Goal: Transaction & Acquisition: Book appointment/travel/reservation

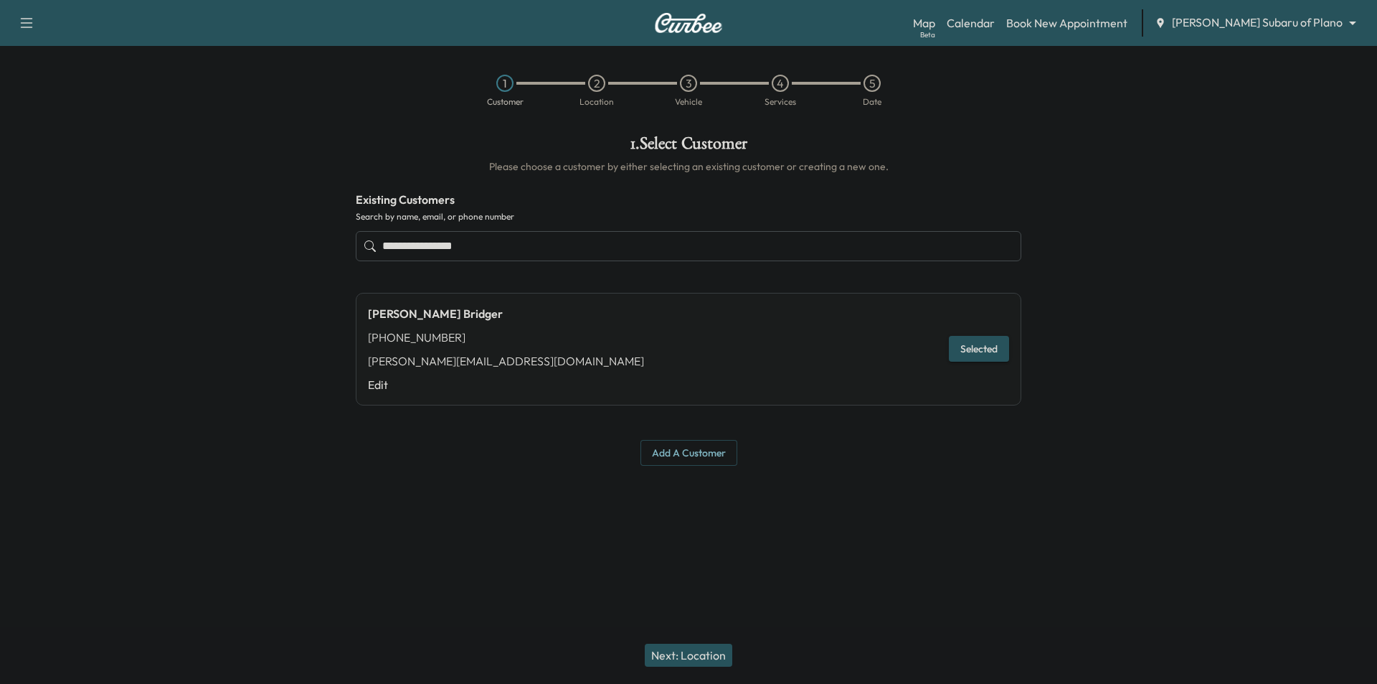
click at [1270, 27] on body "**********" at bounding box center [688, 342] width 1377 height 684
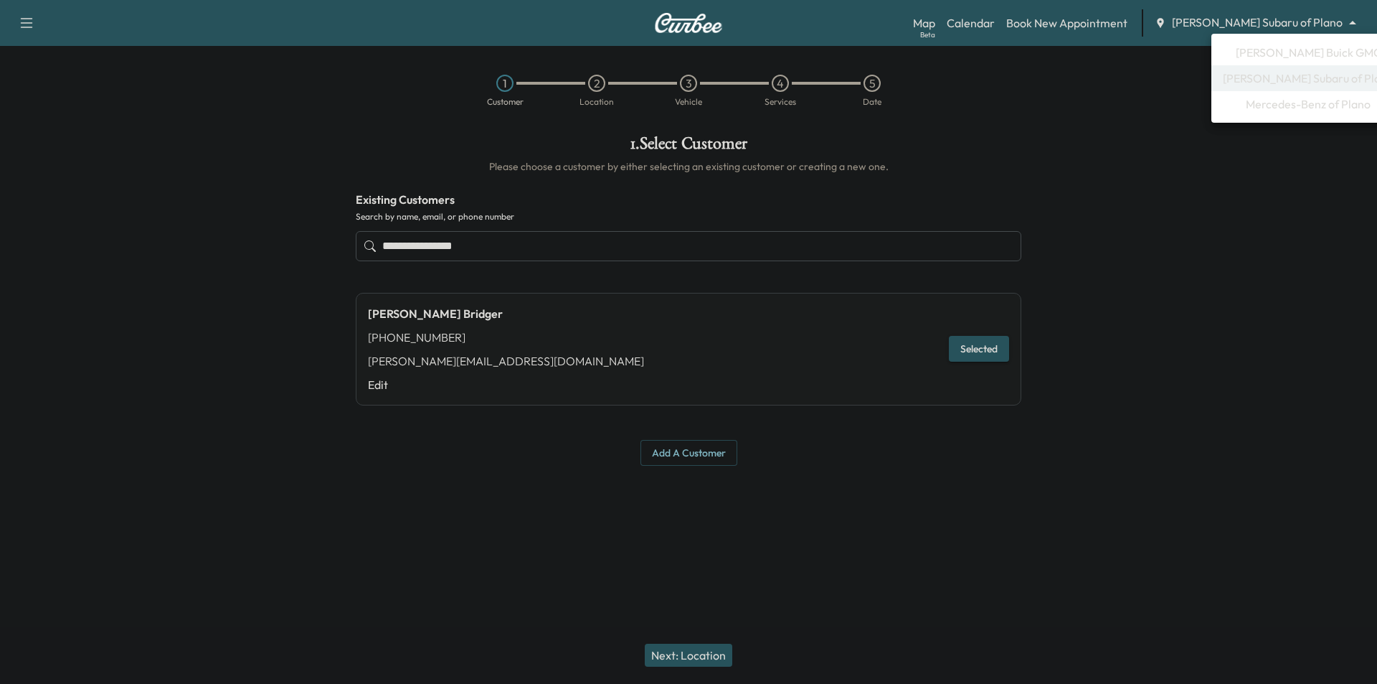
click at [1273, 50] on span "[PERSON_NAME] Buick GMC" at bounding box center [1309, 52] width 146 height 17
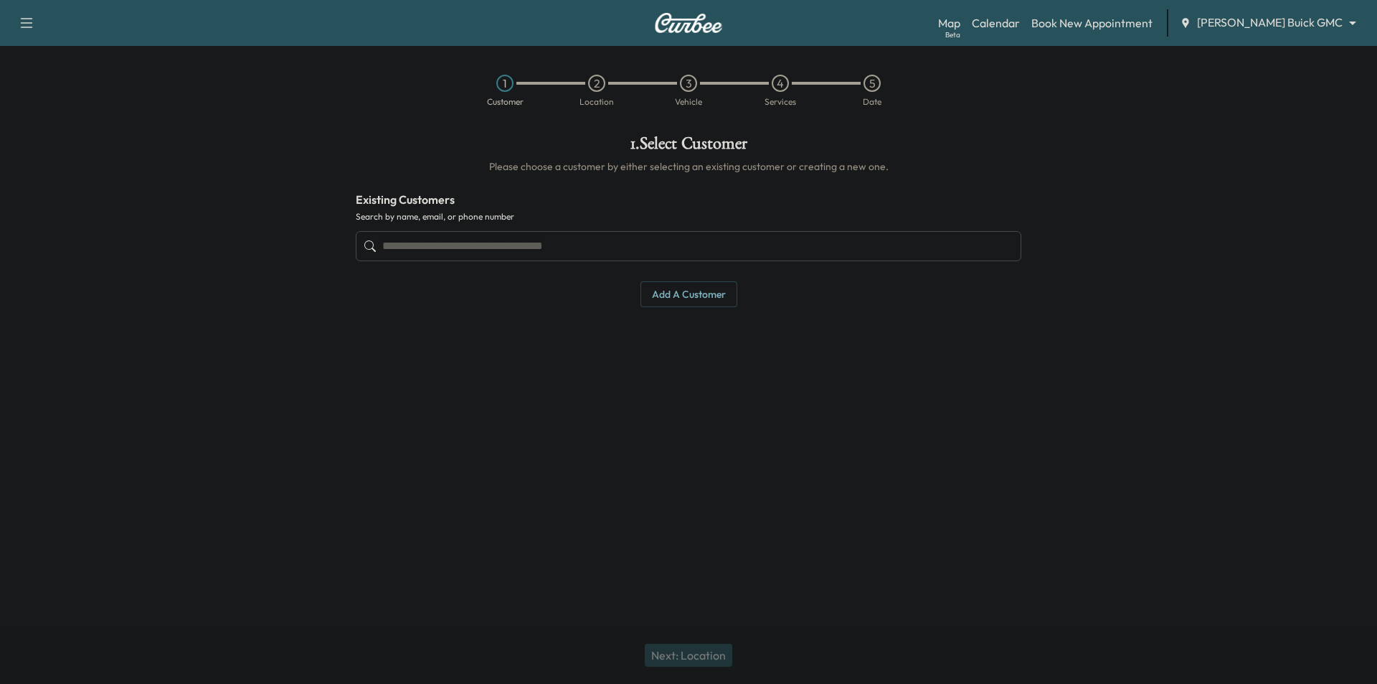
click at [701, 254] on input "text" at bounding box center [689, 246] width 666 height 30
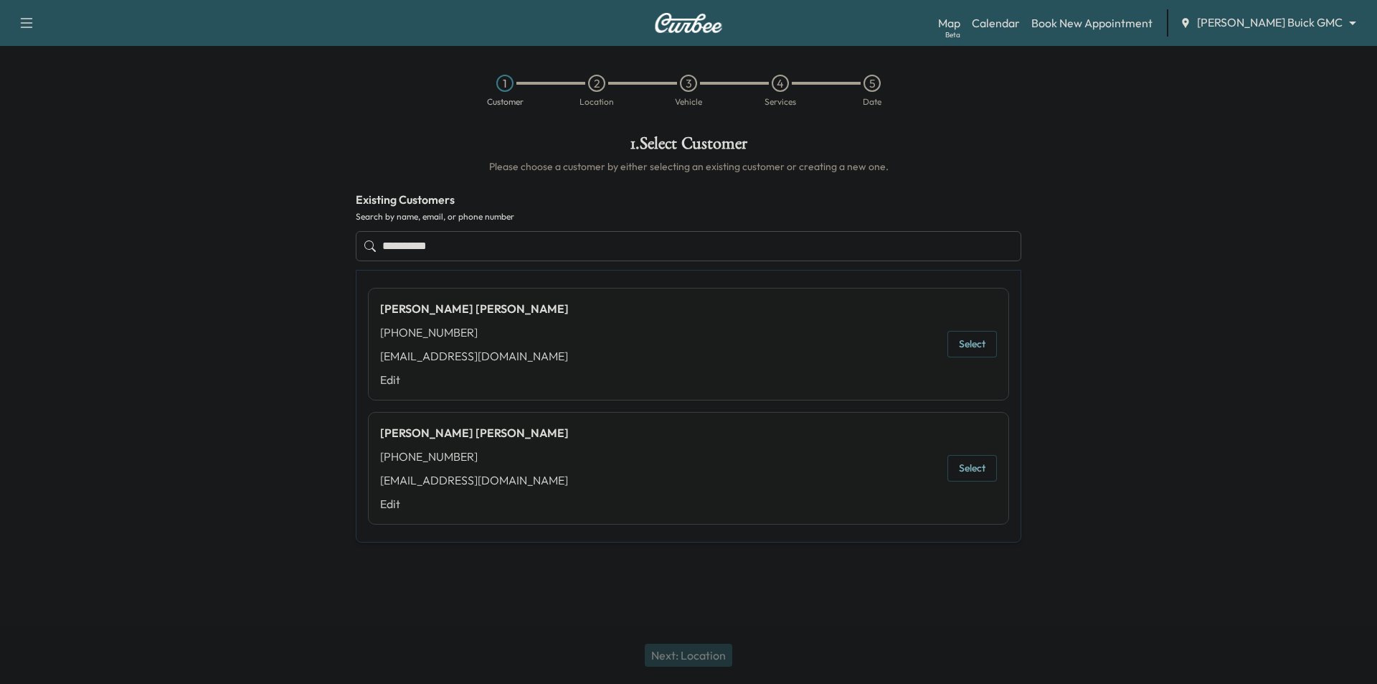
click at [975, 341] on button "Select" at bounding box center [972, 344] width 49 height 27
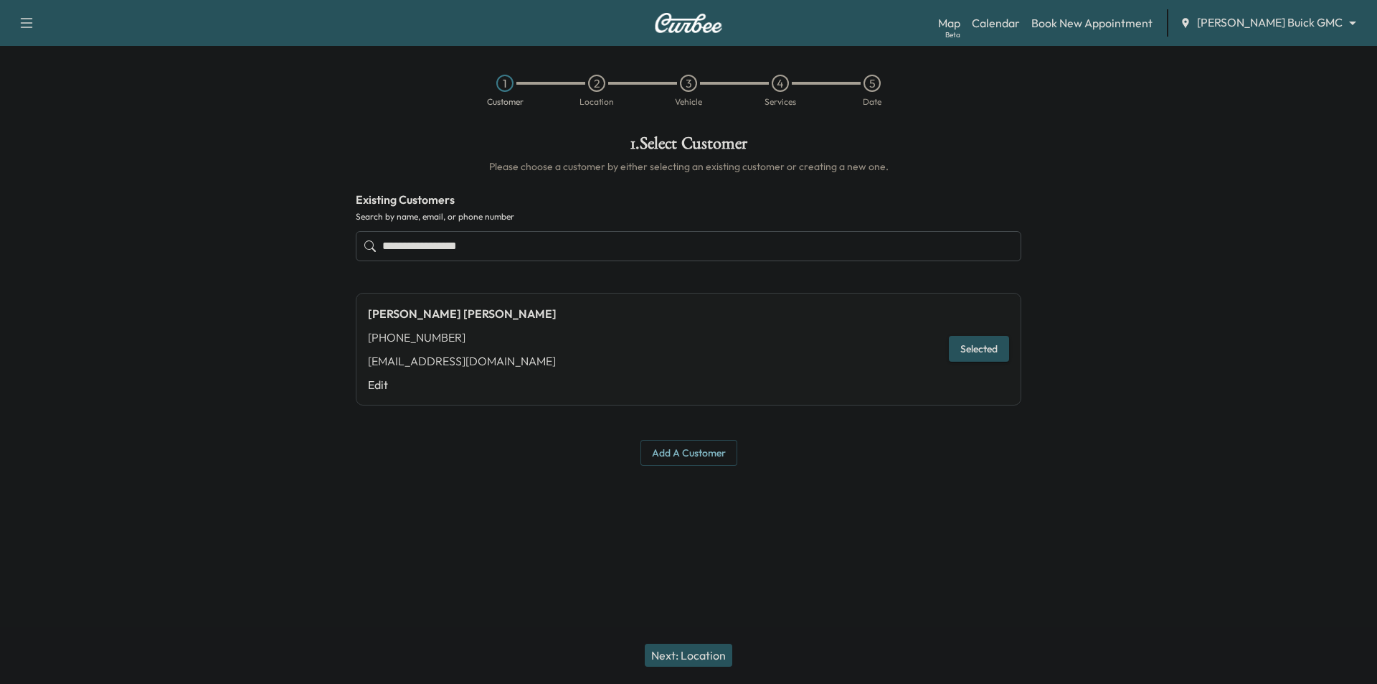
type input "**********"
click at [704, 649] on button "Next: Location" at bounding box center [689, 654] width 88 height 23
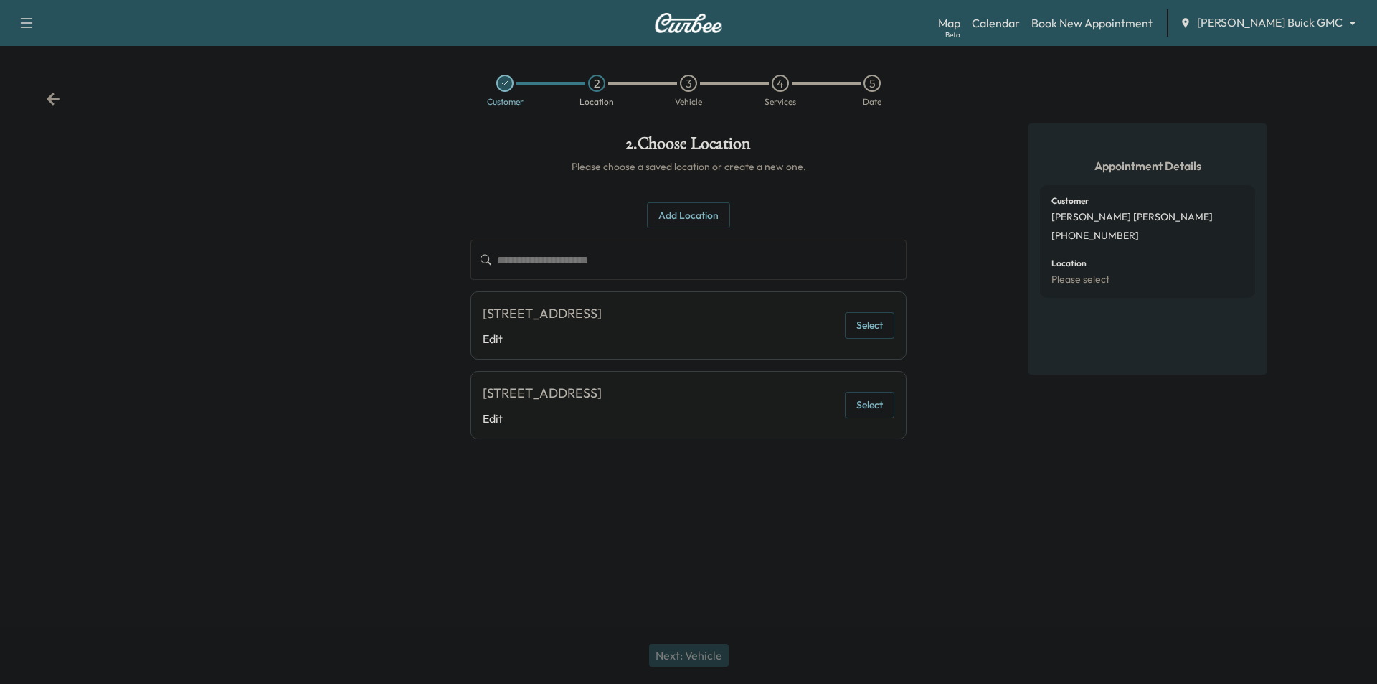
click at [51, 106] on div "Customer 2 Location 3 Vehicle 4 Services 5 Date" at bounding box center [688, 90] width 1377 height 66
click at [51, 101] on icon at bounding box center [53, 99] width 13 height 12
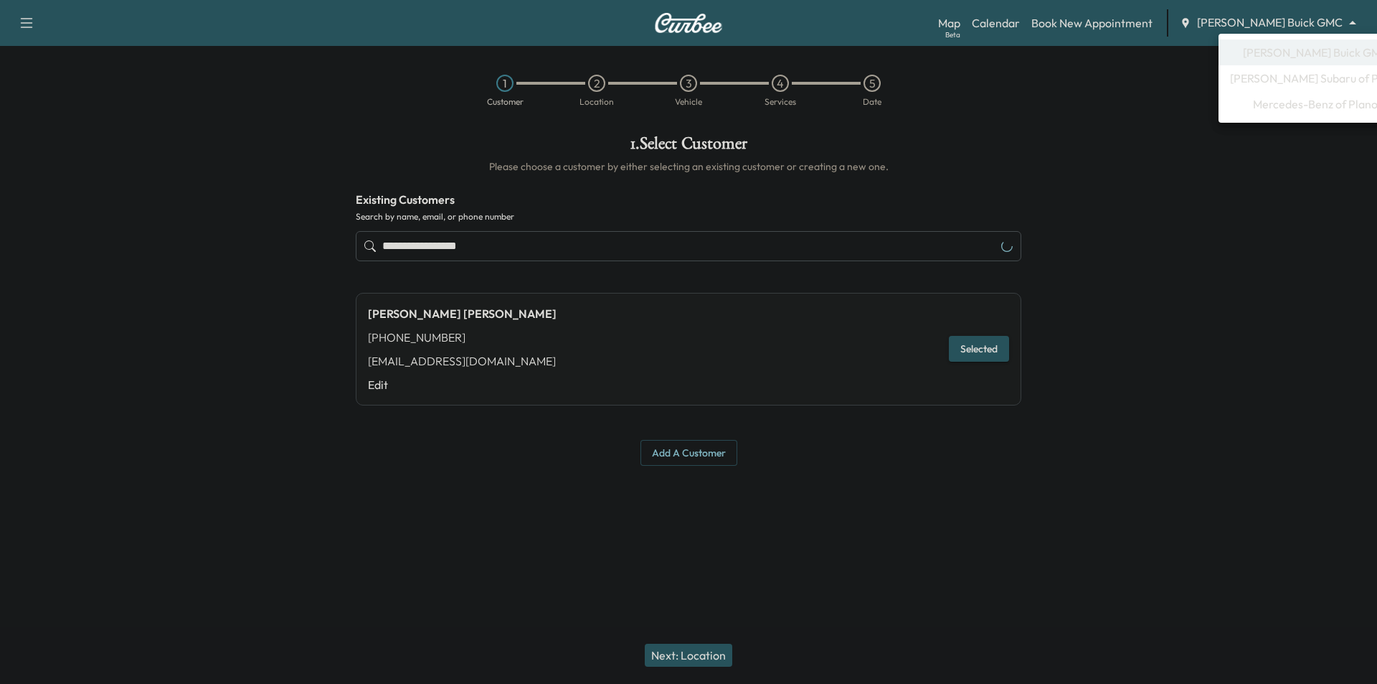
click at [1286, 17] on body "**********" at bounding box center [688, 342] width 1377 height 684
click at [1305, 108] on span "Mercedes-Benz of Plano" at bounding box center [1315, 103] width 125 height 17
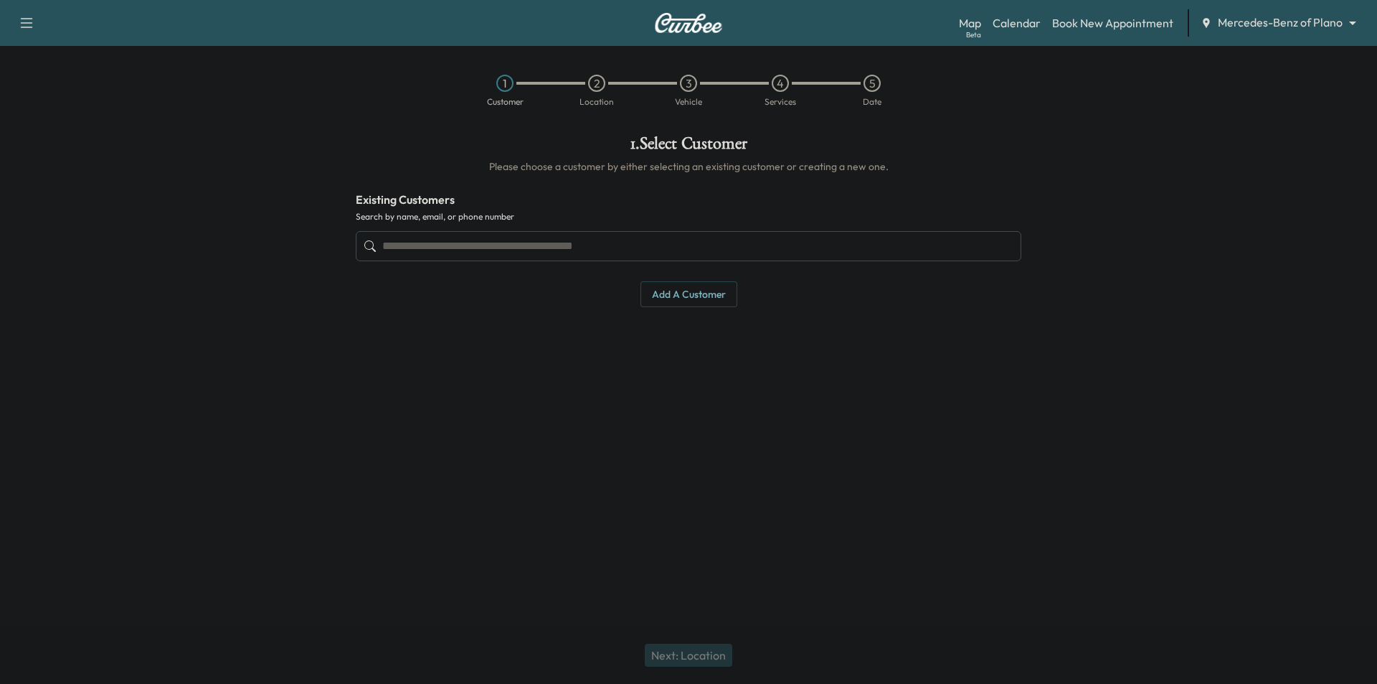
click at [694, 245] on input "text" at bounding box center [689, 246] width 666 height 30
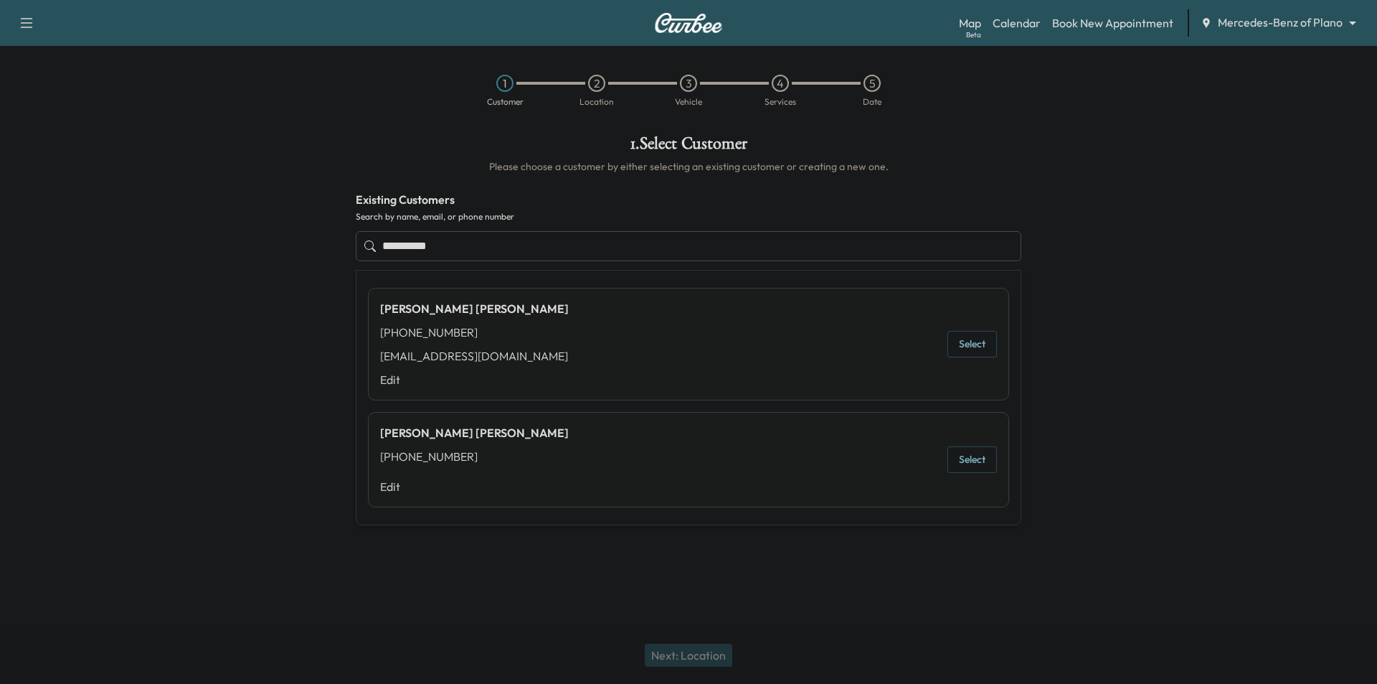
click at [975, 351] on button "Select" at bounding box center [972, 344] width 49 height 27
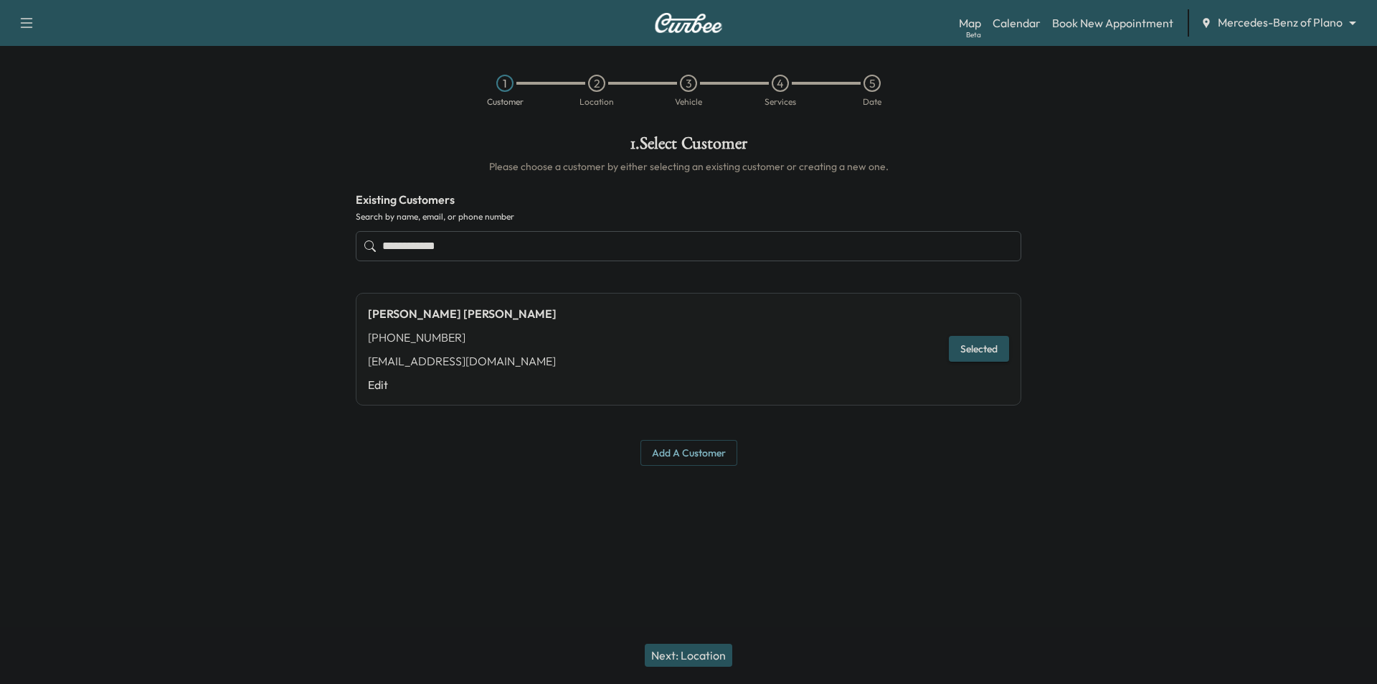
type input "**********"
click at [730, 654] on button "Next: Location" at bounding box center [689, 654] width 88 height 23
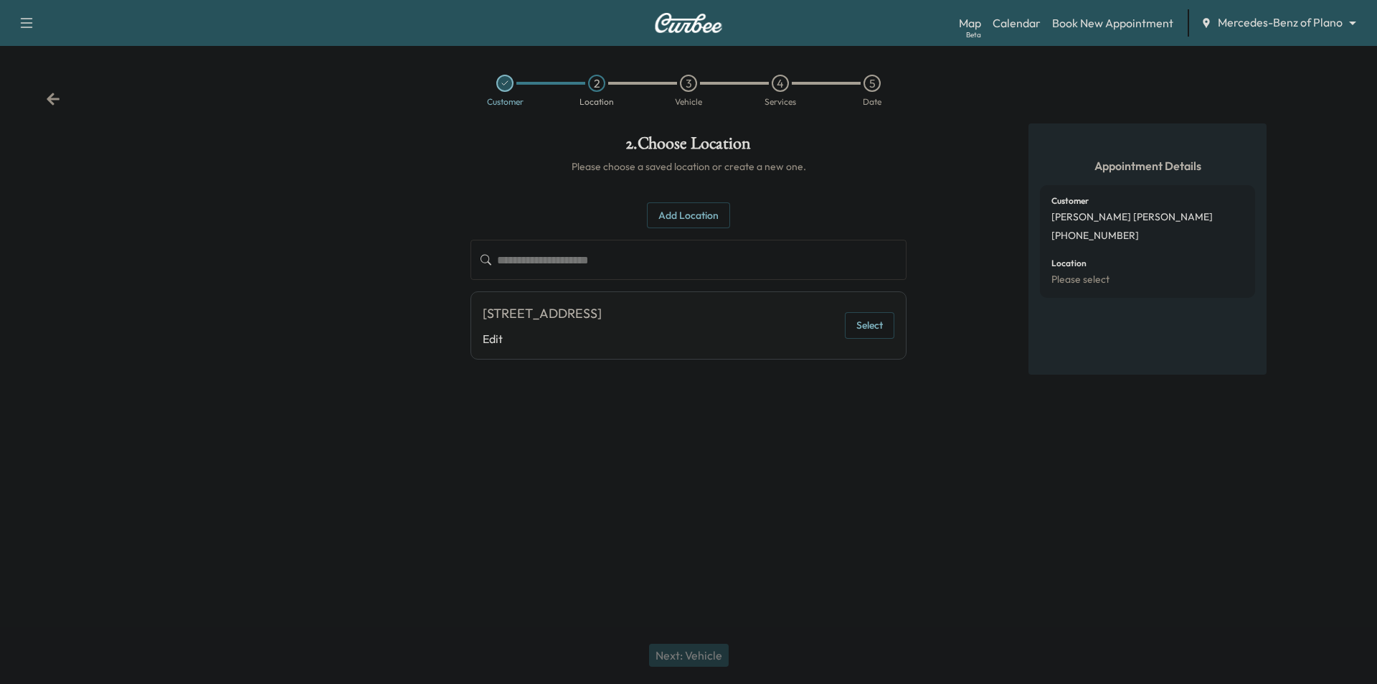
click at [877, 339] on button "Select" at bounding box center [869, 325] width 49 height 27
click at [691, 645] on button "Next: Vehicle" at bounding box center [689, 654] width 80 height 23
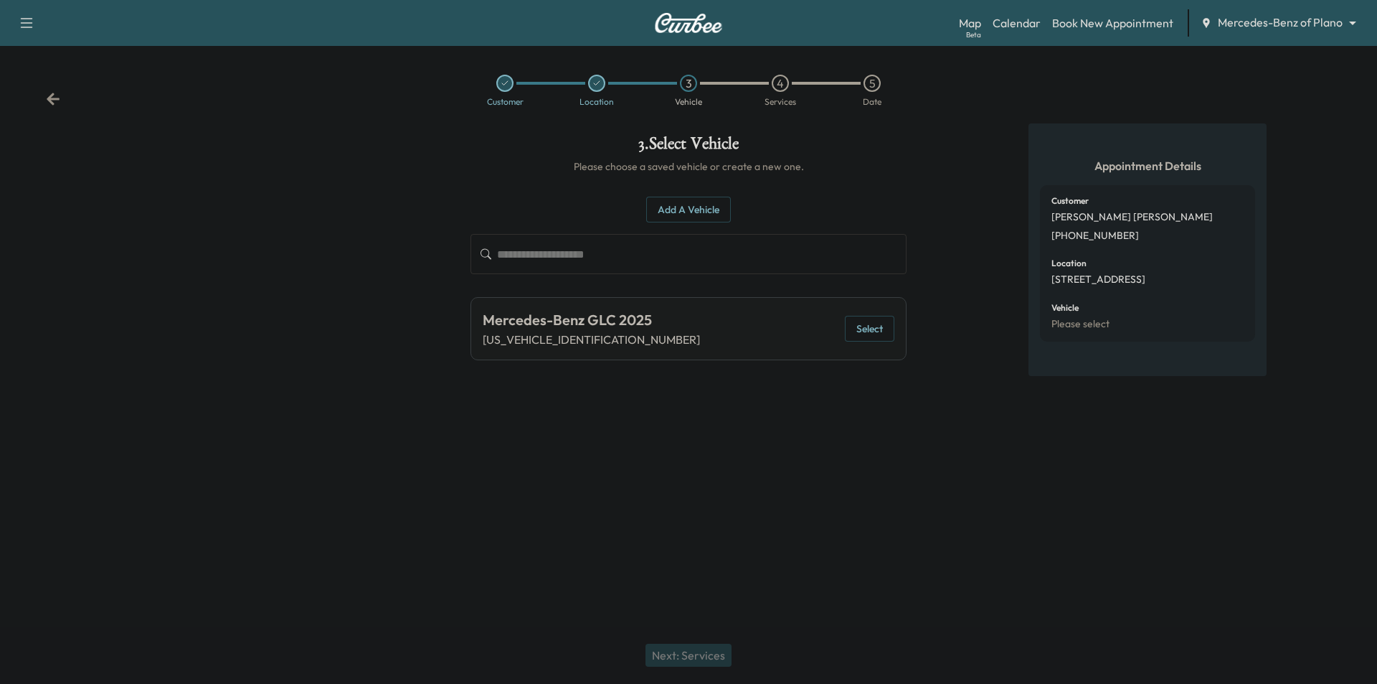
click at [887, 333] on button "Select" at bounding box center [869, 329] width 49 height 27
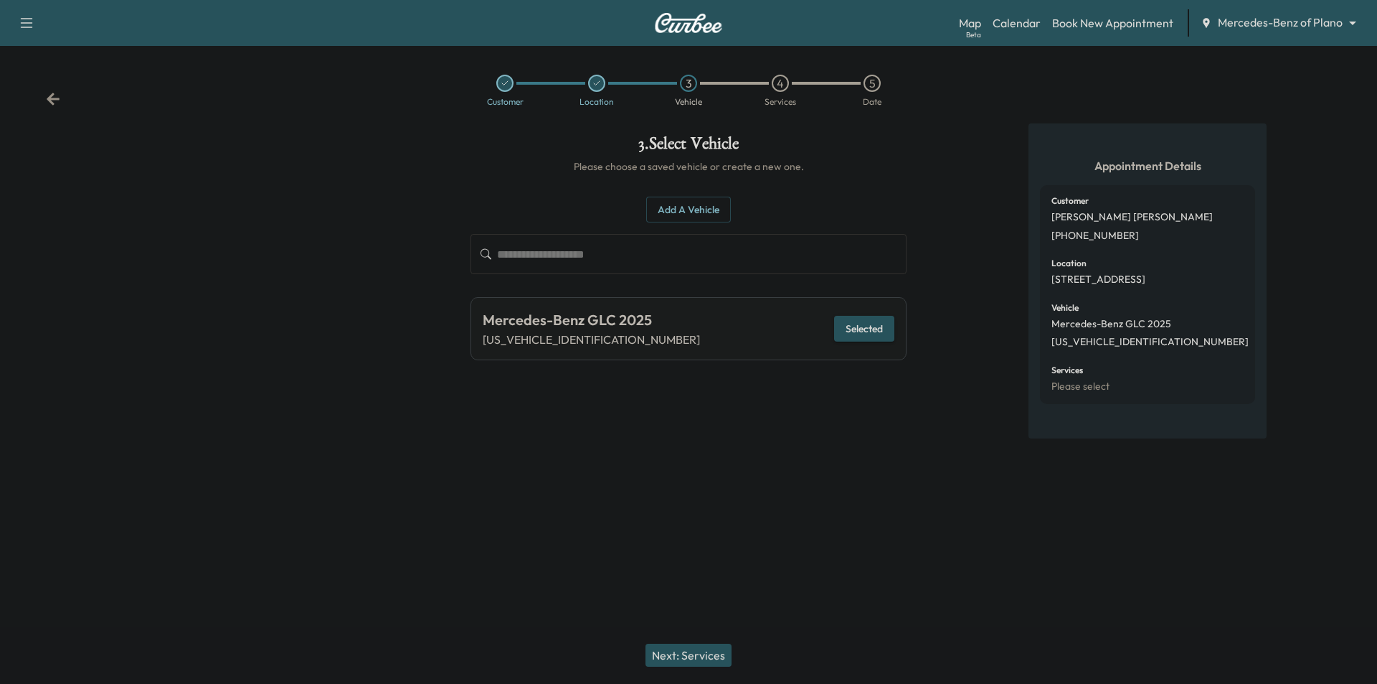
click at [698, 649] on button "Next: Services" at bounding box center [689, 654] width 86 height 23
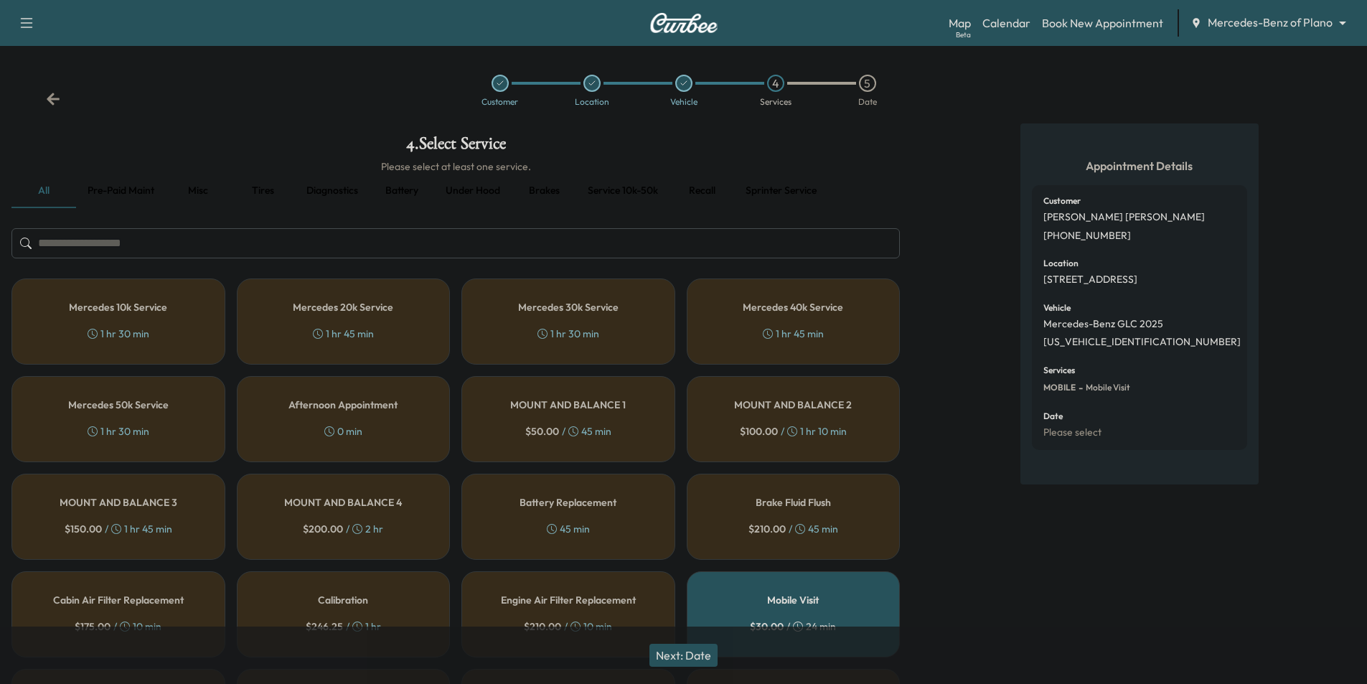
click at [138, 190] on button "Pre-paid maint" at bounding box center [121, 191] width 90 height 34
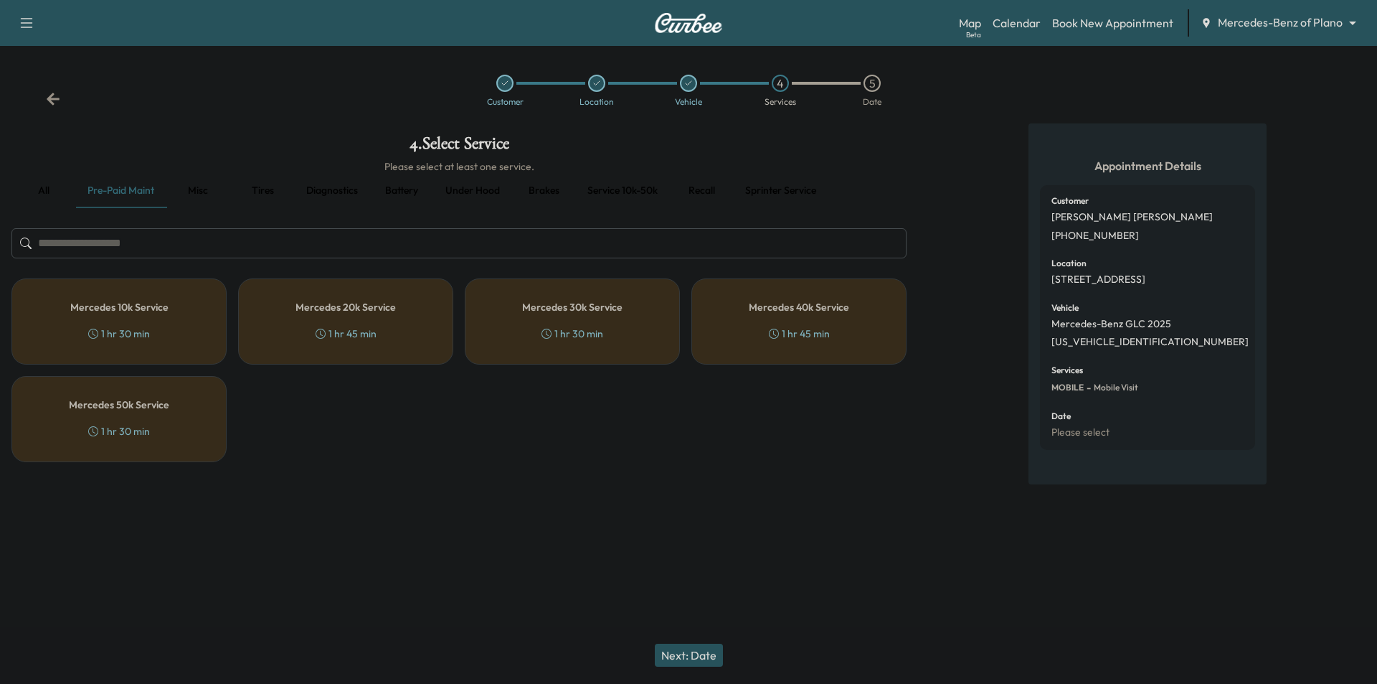
click at [173, 325] on div "Mercedes 10k Service 1 hr 30 min" at bounding box center [118, 321] width 215 height 86
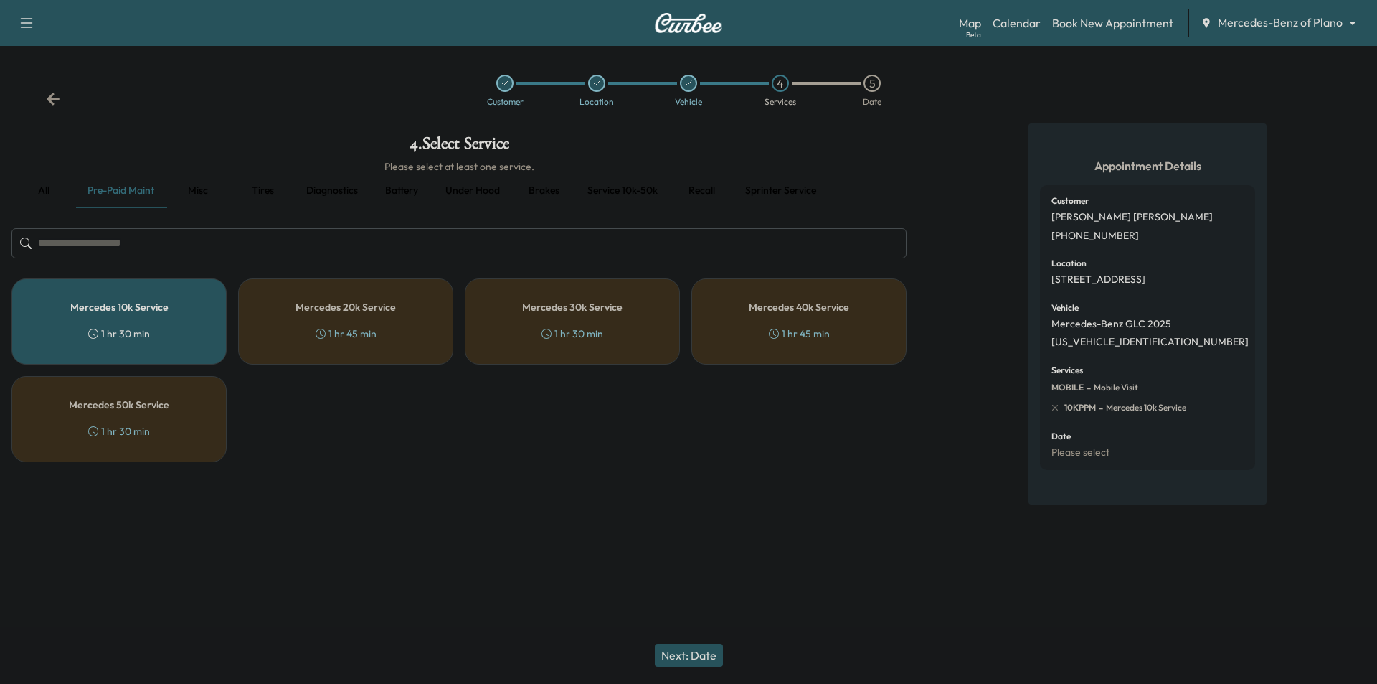
click at [697, 659] on button "Next: Date" at bounding box center [689, 654] width 68 height 23
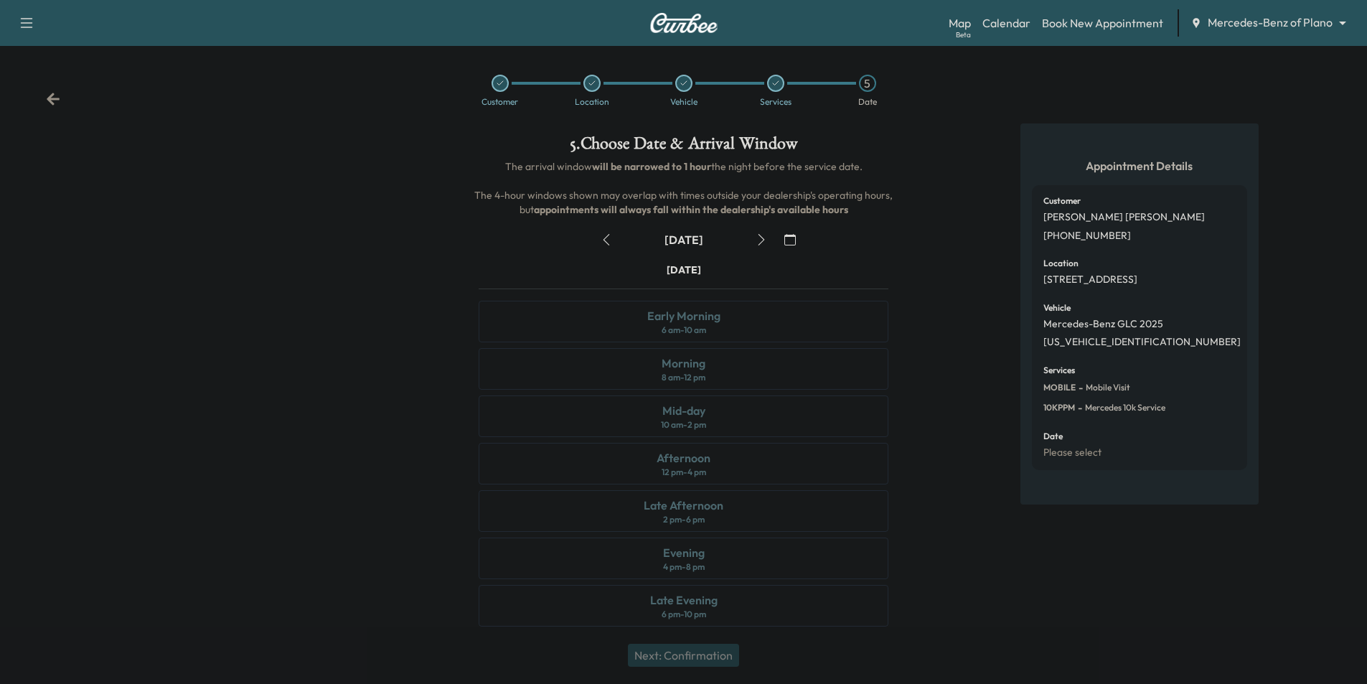
click at [760, 240] on icon "button" at bounding box center [760, 239] width 11 height 11
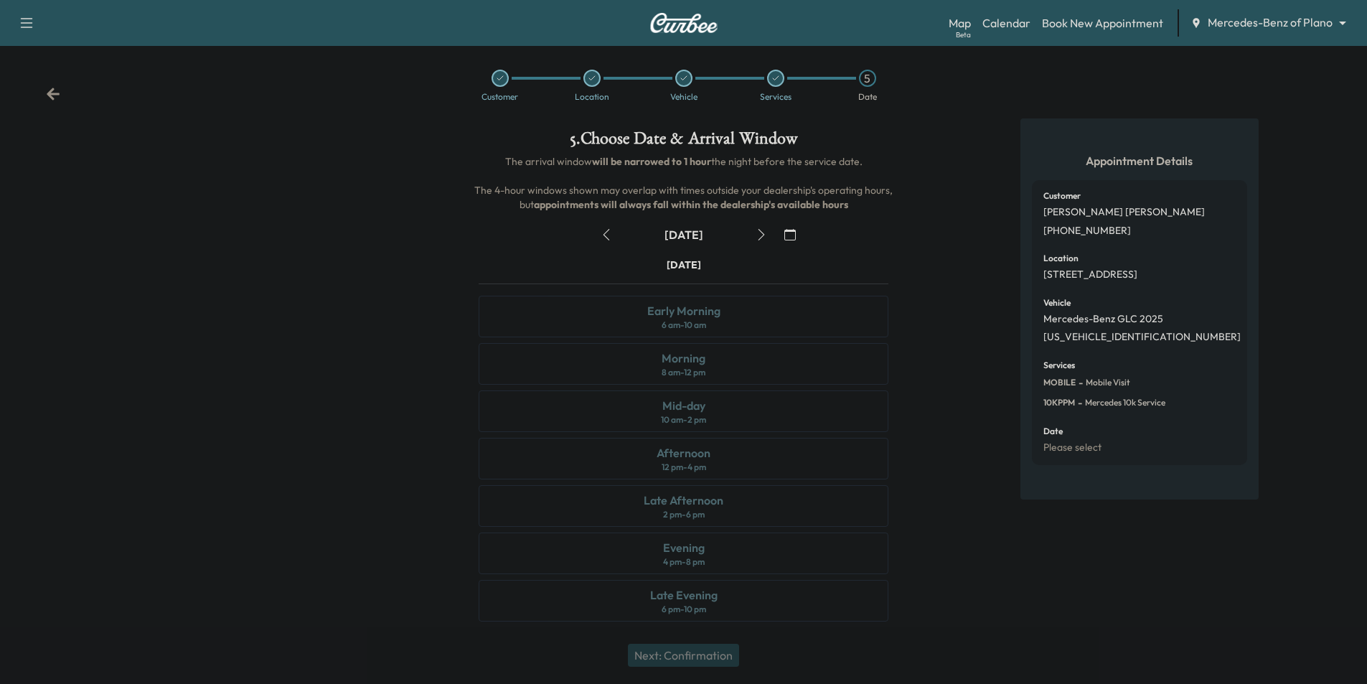
scroll to position [6, 0]
click at [791, 234] on icon "button" at bounding box center [789, 233] width 11 height 11
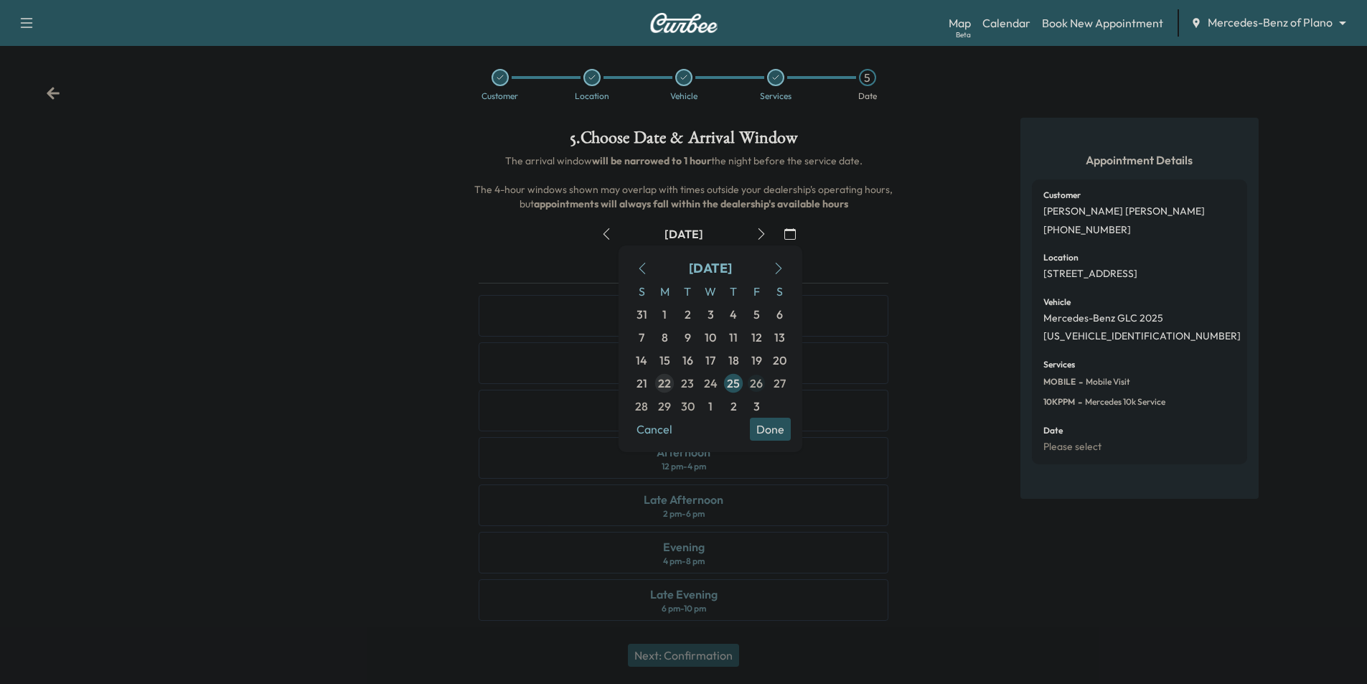
click at [758, 383] on span "26" at bounding box center [756, 382] width 13 height 17
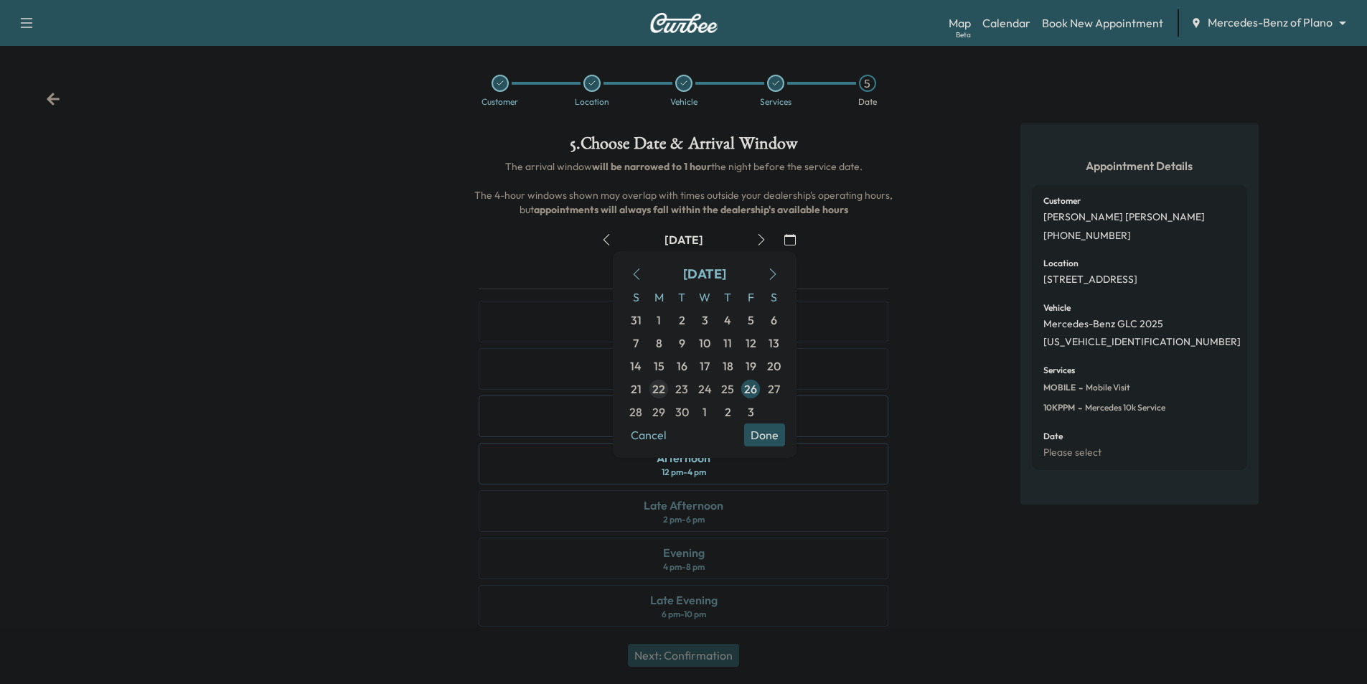
click at [913, 344] on div "Appointment Details Customer [PERSON_NAME] [PHONE_NUMBER] Location [STREET_ADDR…" at bounding box center [1139, 383] width 456 height 520
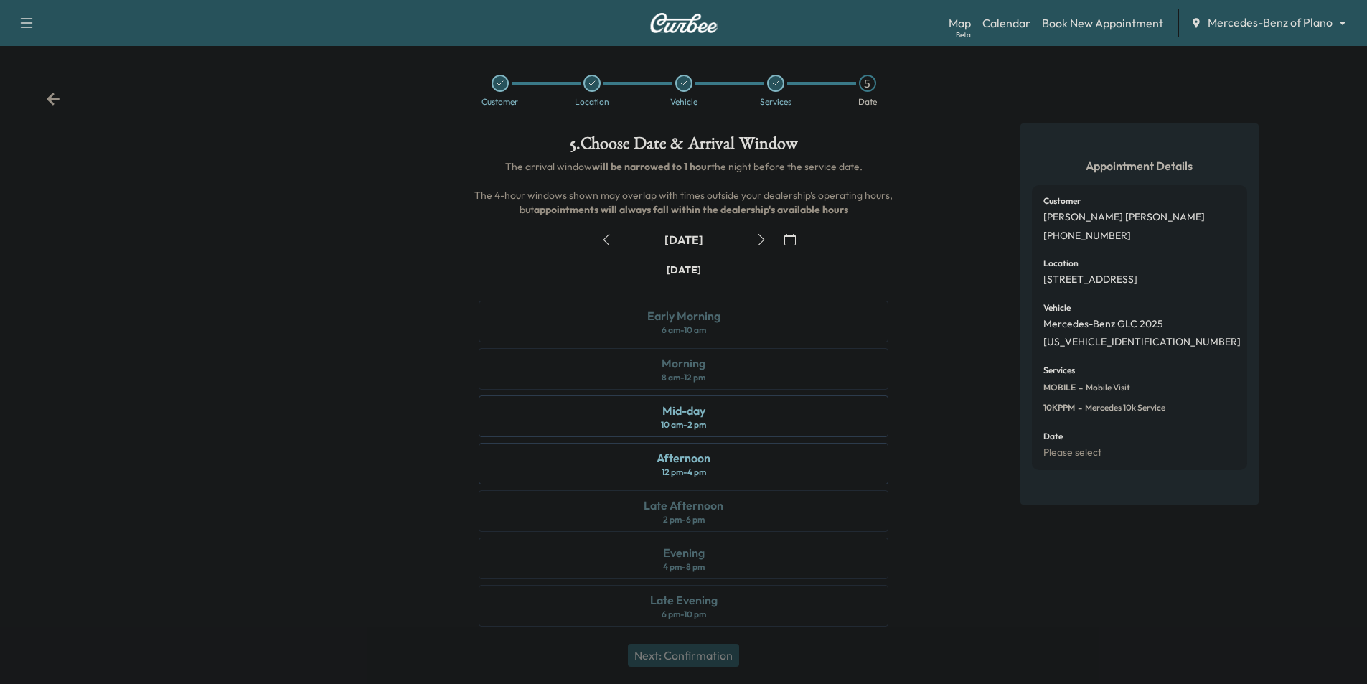
click at [760, 240] on icon "button" at bounding box center [760, 239] width 11 height 11
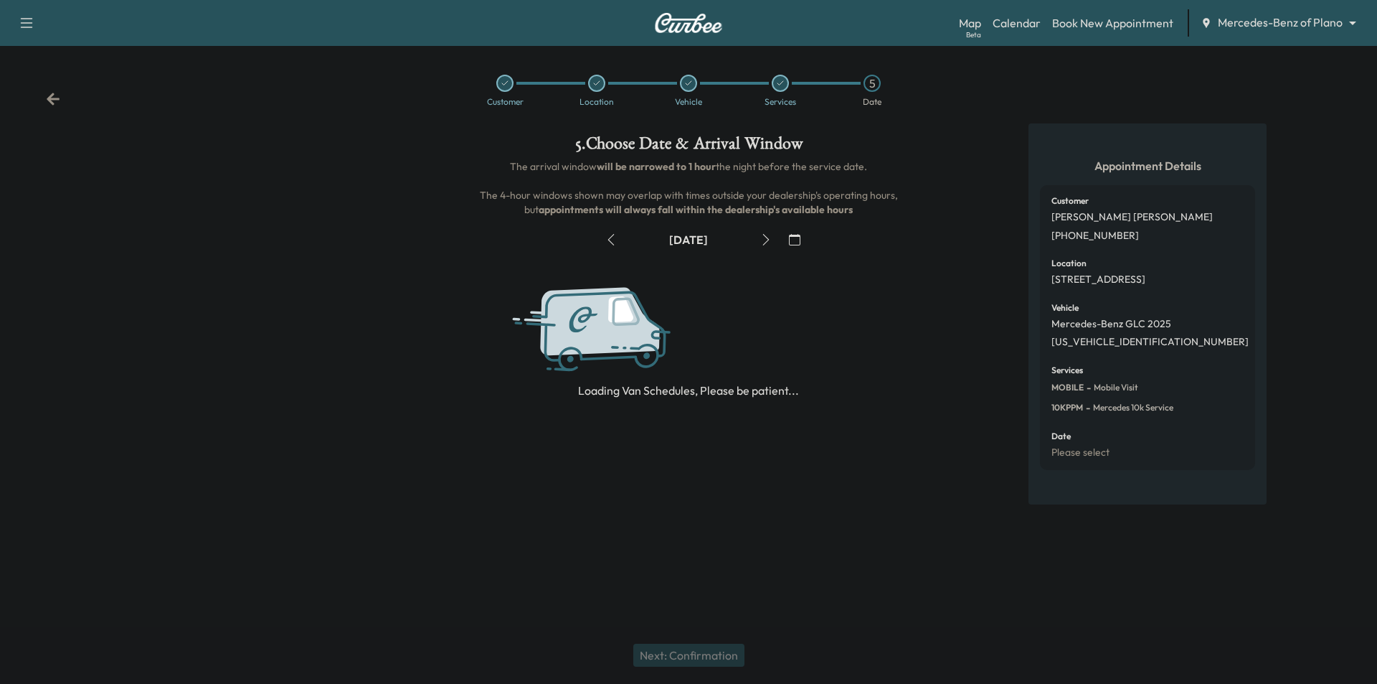
click at [760, 240] on icon "button" at bounding box center [765, 239] width 11 height 11
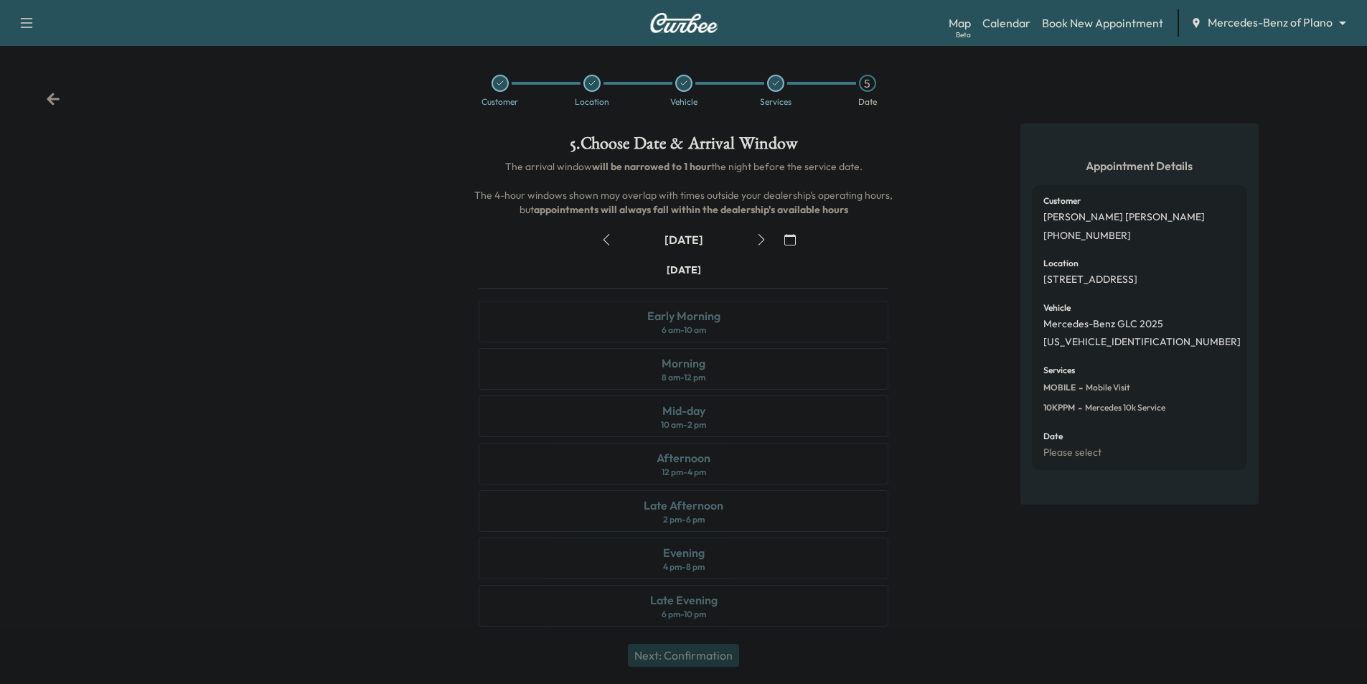
click at [760, 240] on icon "button" at bounding box center [760, 239] width 11 height 11
click at [810, 321] on div "Early Morning 6 am - 10 am" at bounding box center [683, 322] width 410 height 42
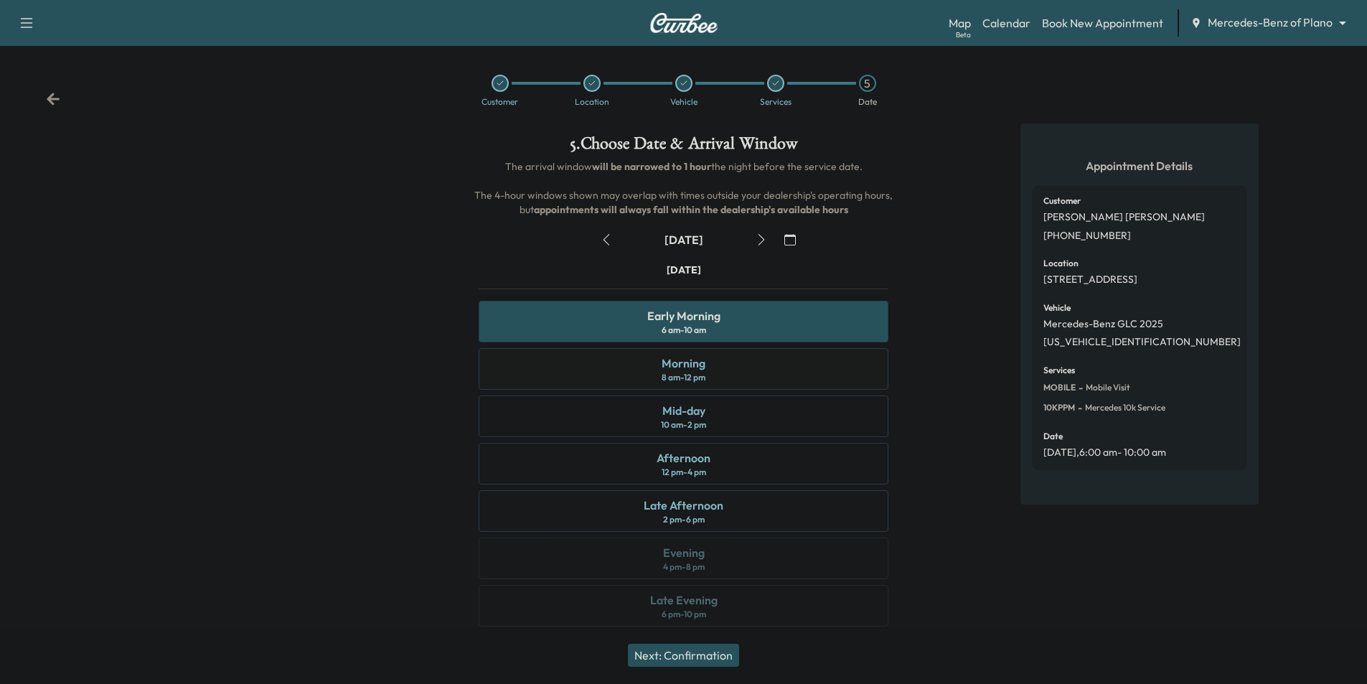
click at [813, 377] on div "Morning 8 am - 12 pm" at bounding box center [683, 369] width 410 height 42
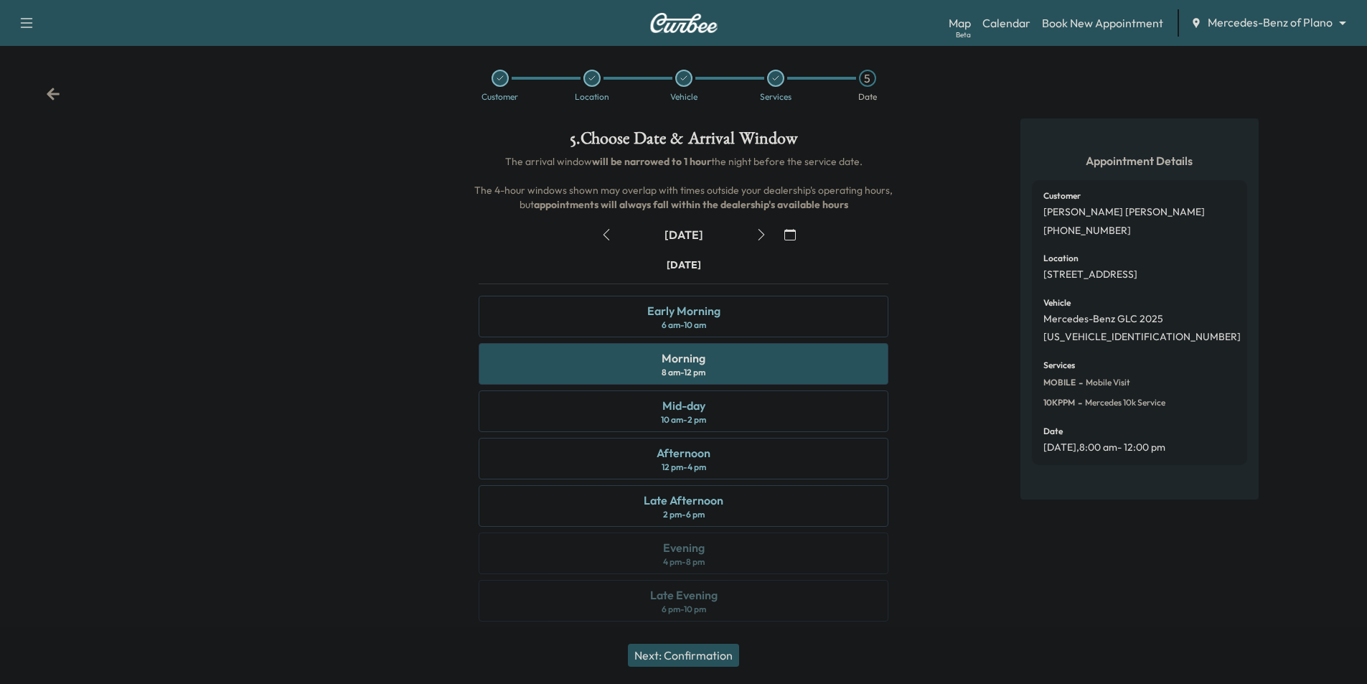
scroll to position [6, 0]
click at [46, 91] on icon at bounding box center [53, 93] width 14 height 14
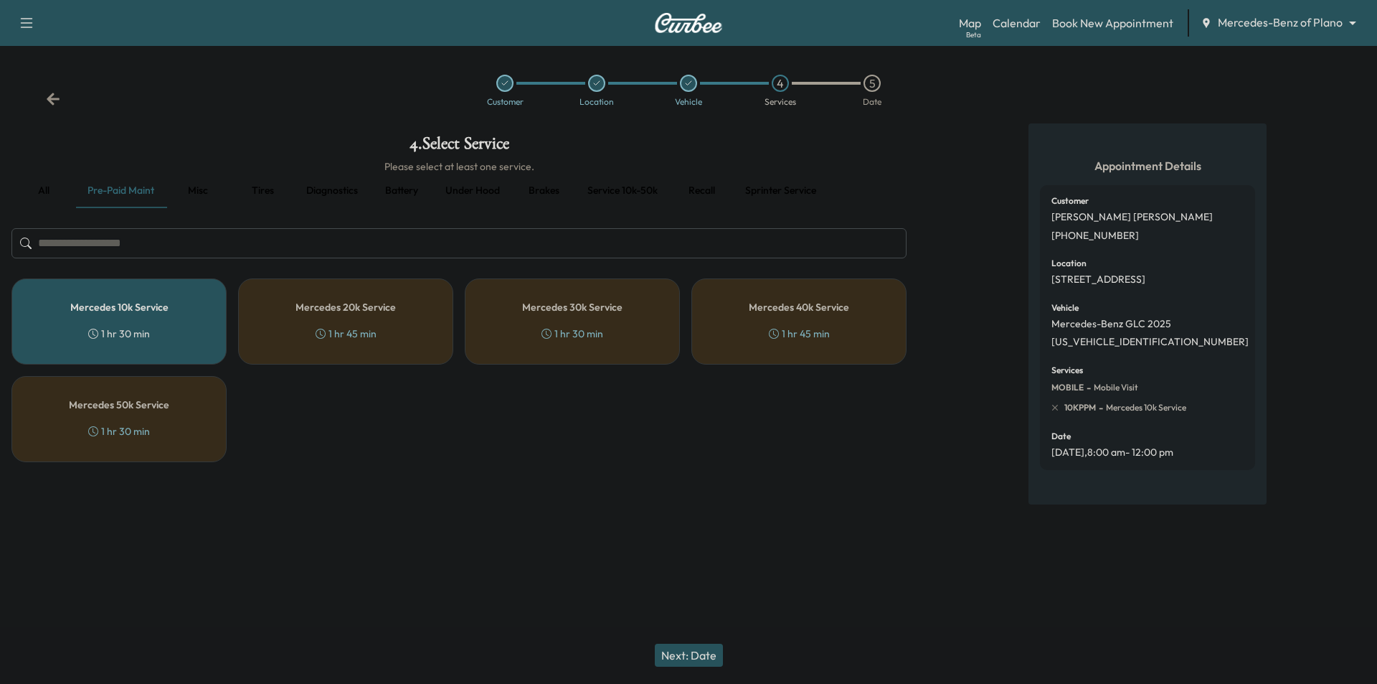
click at [46, 91] on div "Customer Location Vehicle 4 Services 5 Date" at bounding box center [688, 90] width 1377 height 66
click at [54, 98] on icon at bounding box center [53, 99] width 13 height 12
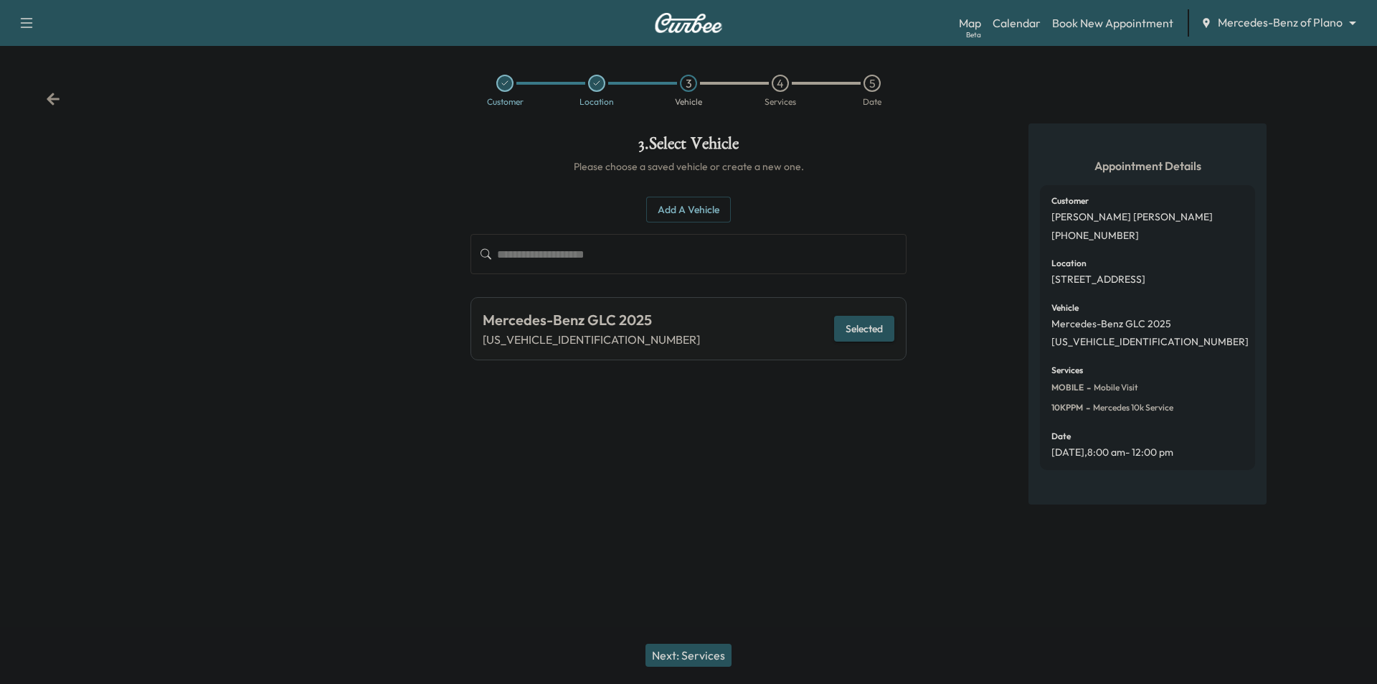
click at [55, 96] on icon at bounding box center [53, 99] width 14 height 14
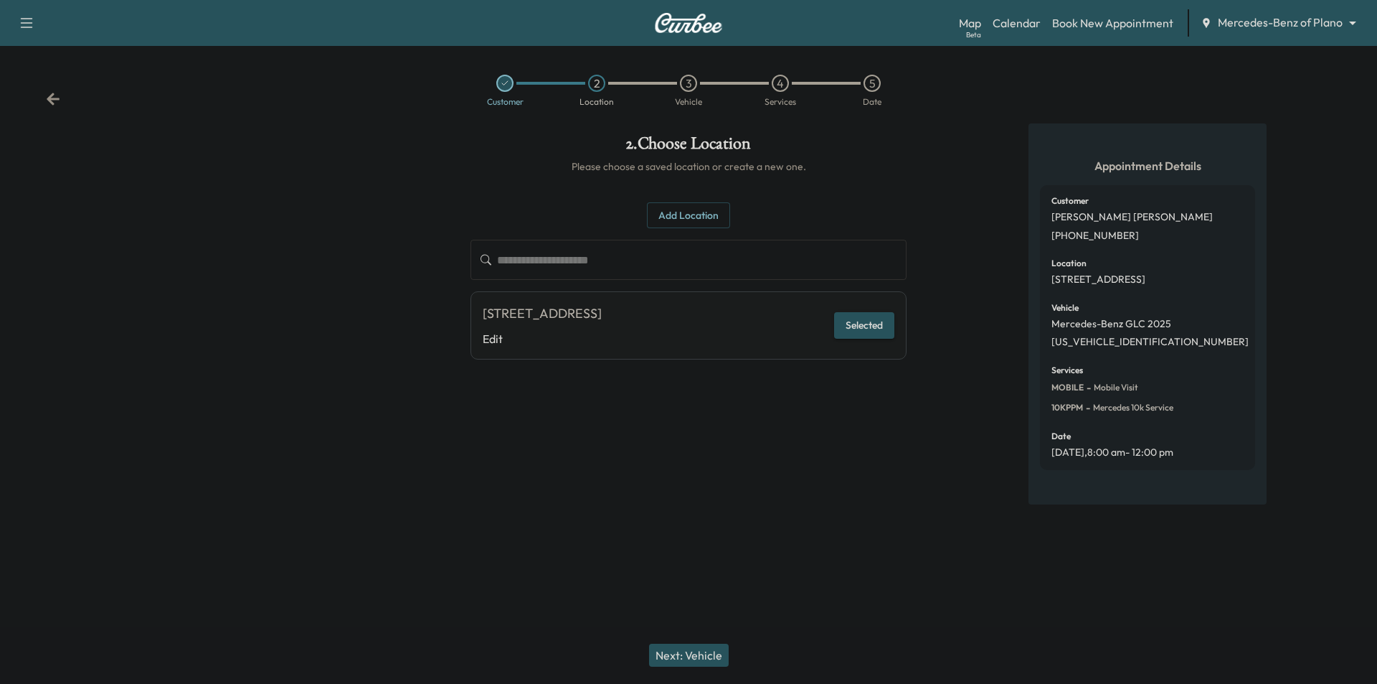
click at [684, 204] on button "Add Location" at bounding box center [688, 215] width 83 height 27
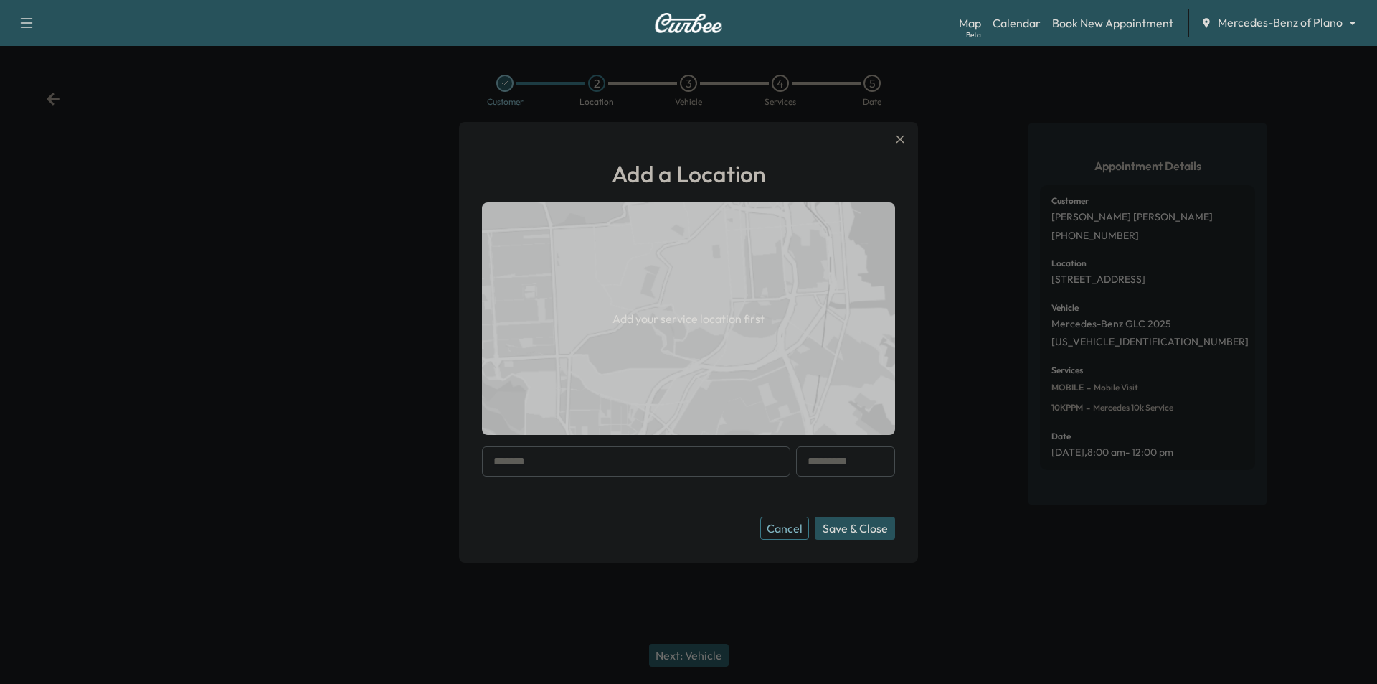
click at [656, 476] on input "text" at bounding box center [636, 461] width 308 height 30
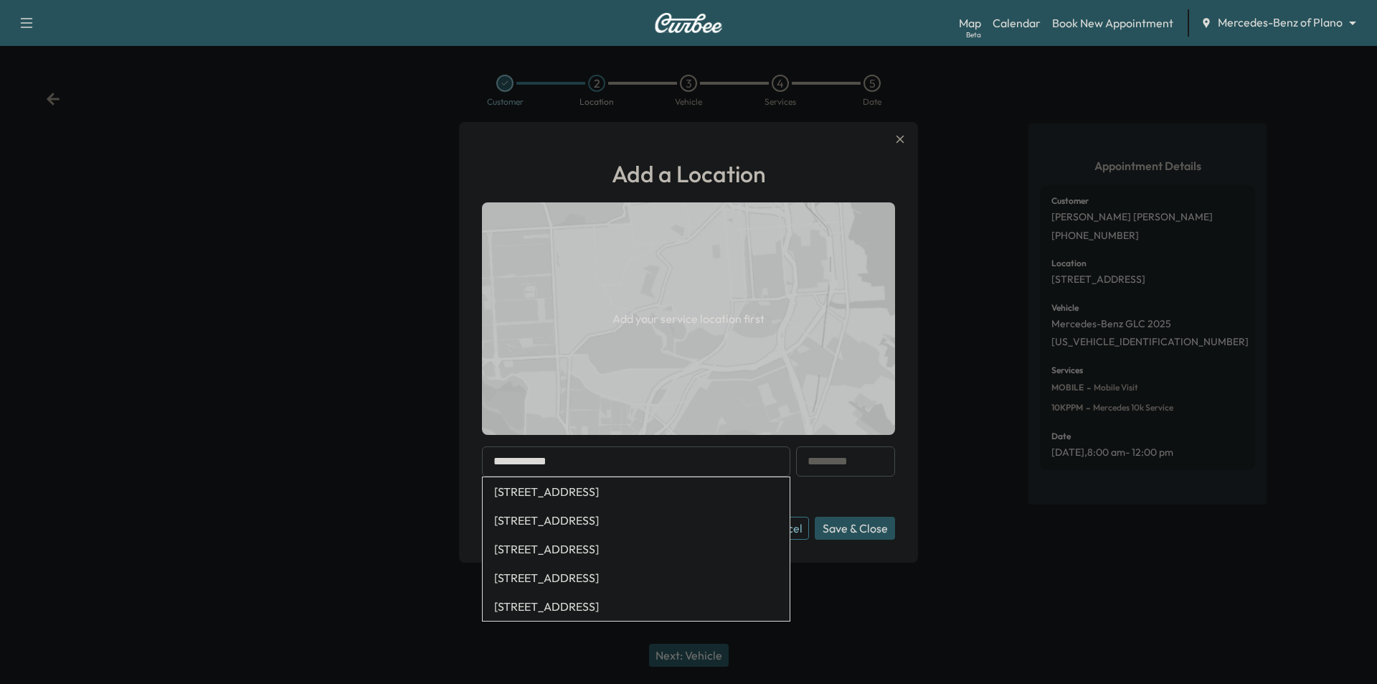
click at [647, 493] on li "[STREET_ADDRESS]" at bounding box center [636, 491] width 307 height 29
type input "**********"
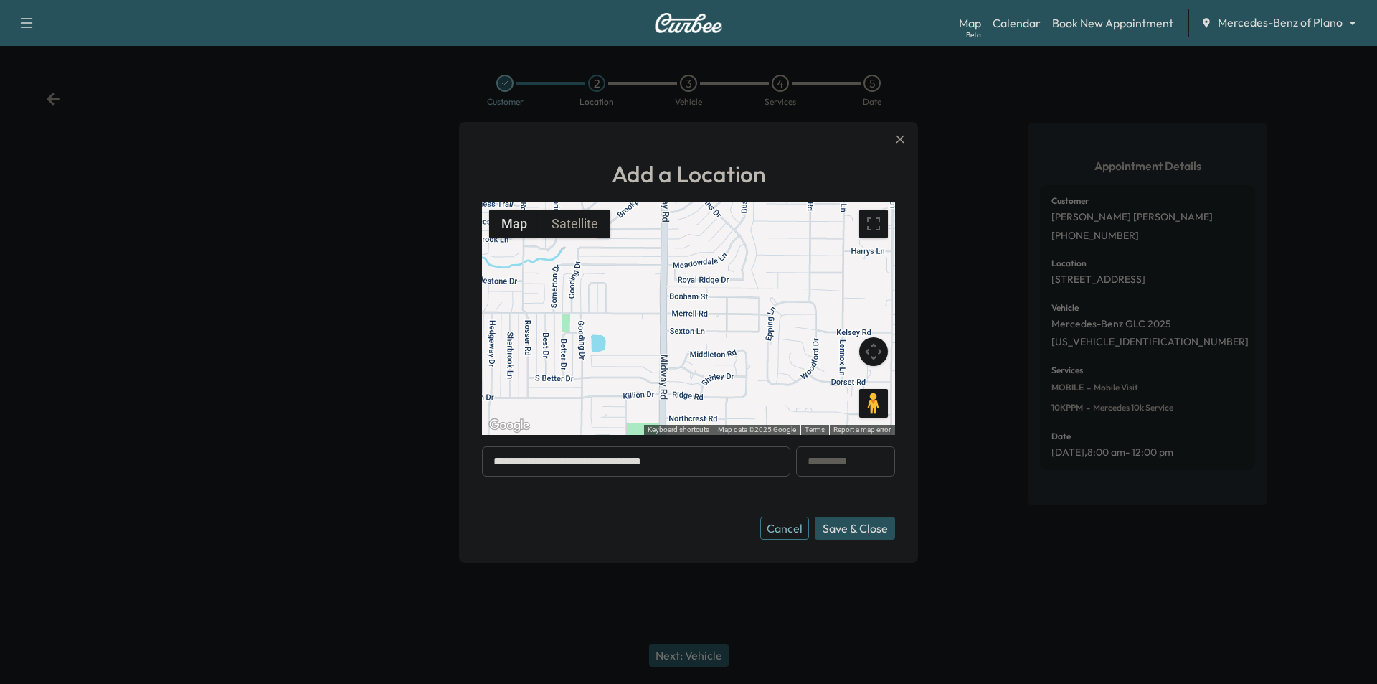
click at [849, 529] on button "Save & Close" at bounding box center [855, 528] width 80 height 23
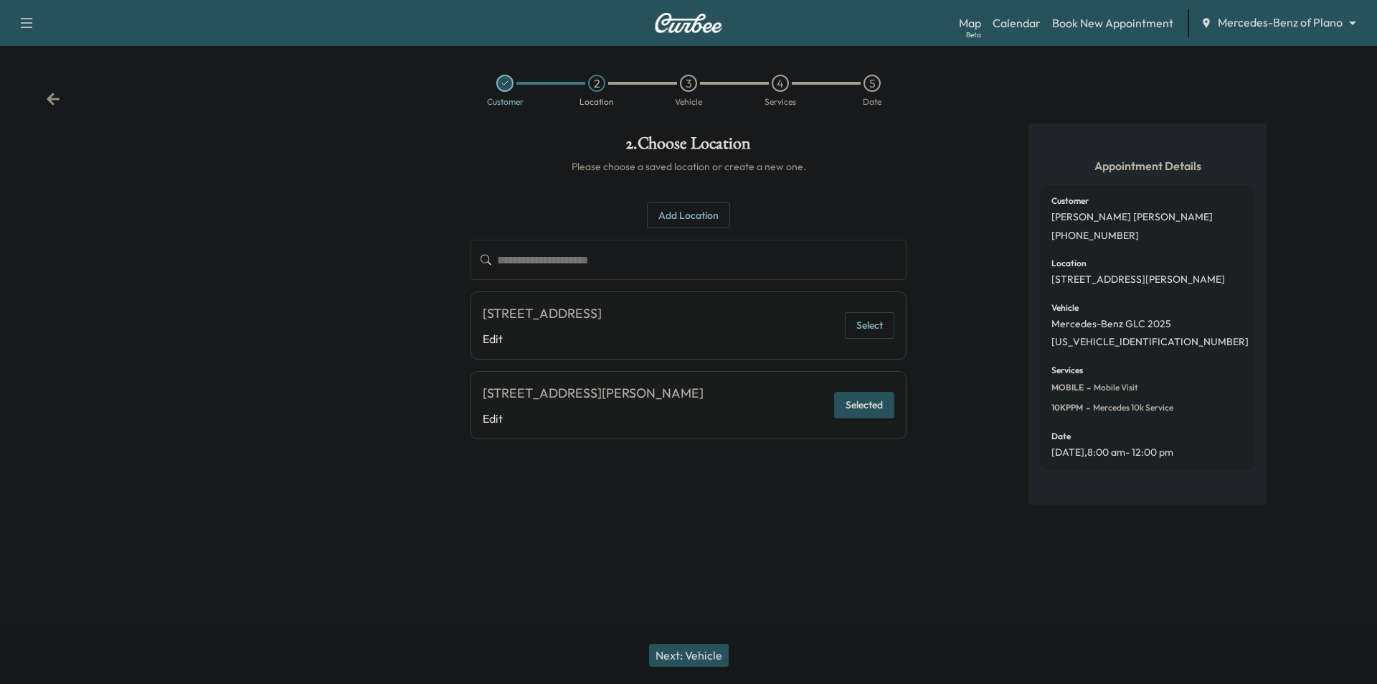
click at [720, 654] on button "Next: Vehicle" at bounding box center [689, 654] width 80 height 23
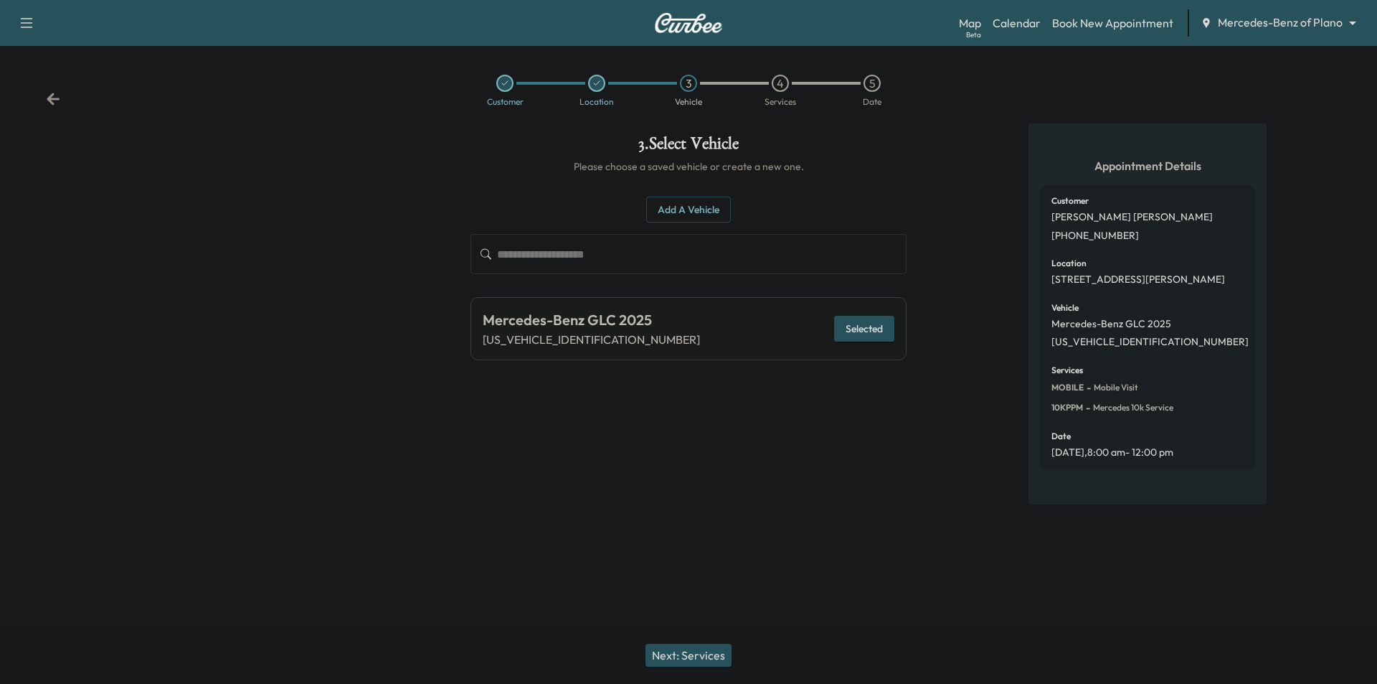
click at [847, 327] on button "Selected" at bounding box center [864, 329] width 60 height 27
click at [692, 656] on button "Next: Services" at bounding box center [689, 654] width 86 height 23
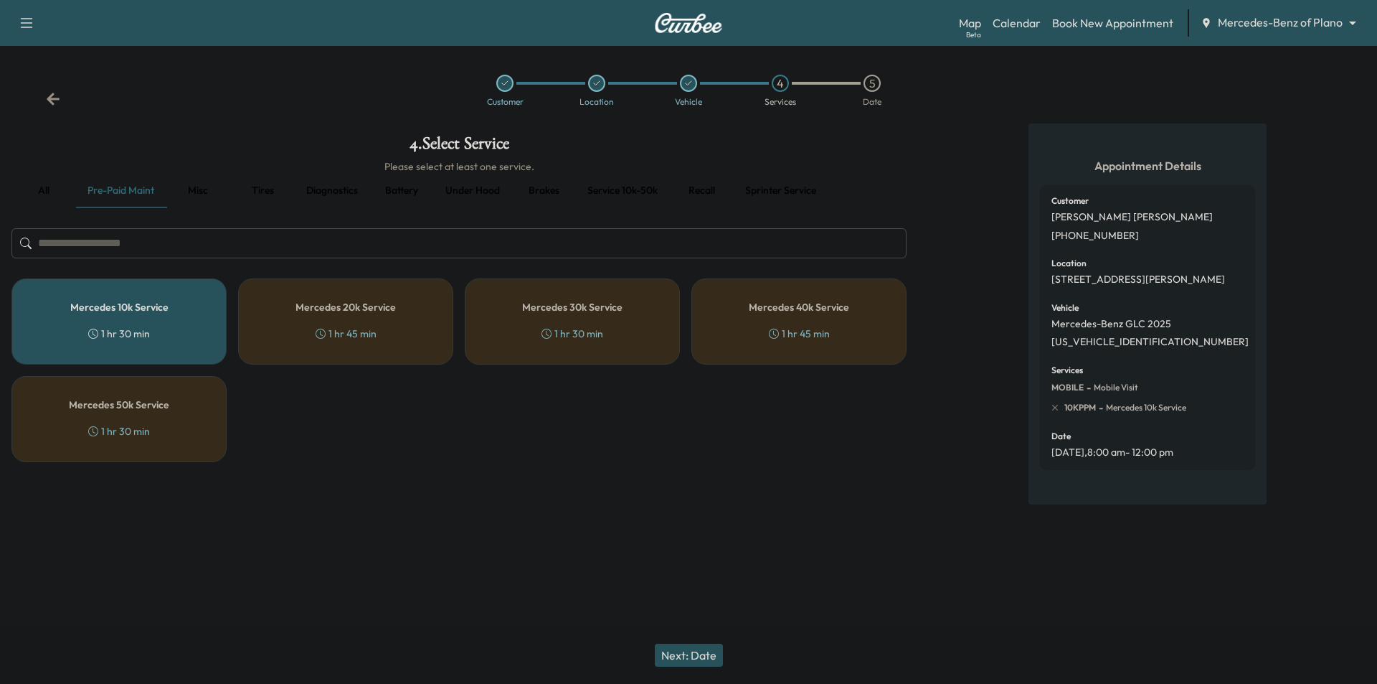
click at [703, 649] on button "Next: Date" at bounding box center [689, 654] width 68 height 23
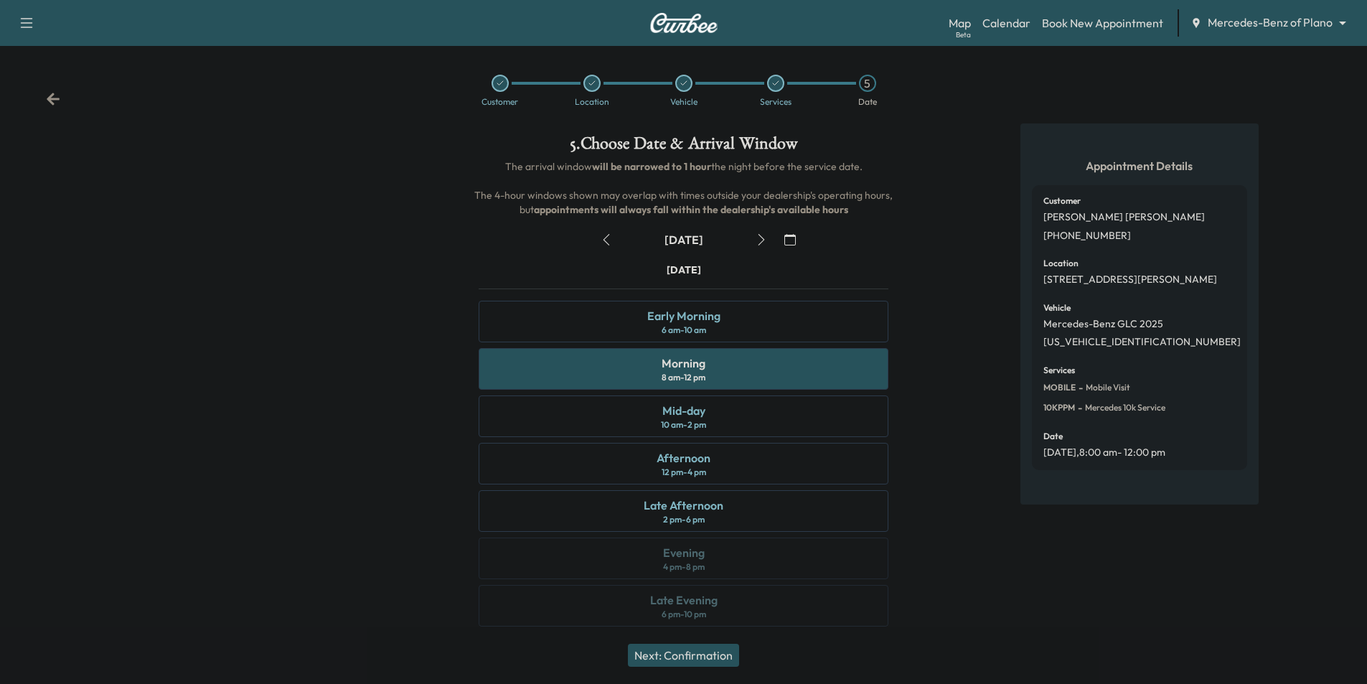
click at [730, 659] on button "Next: Confirmation" at bounding box center [683, 654] width 111 height 23
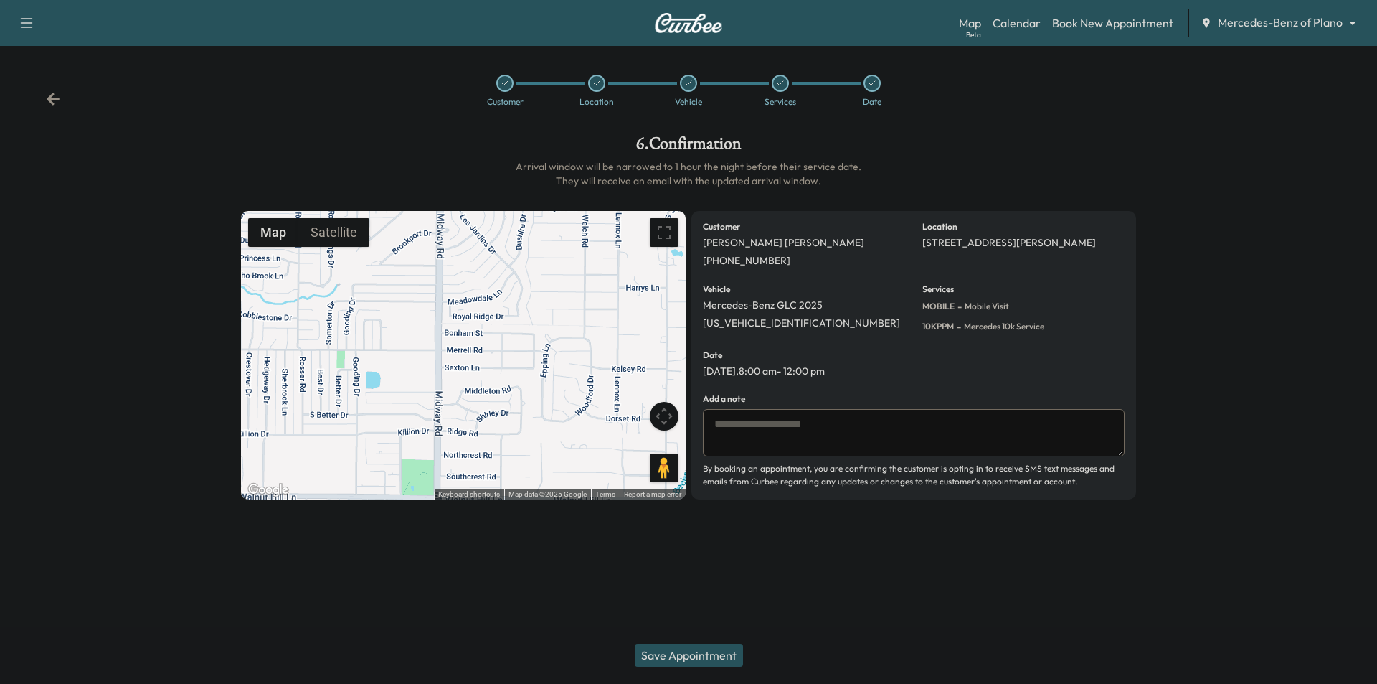
click at [890, 443] on textarea at bounding box center [914, 432] width 422 height 47
type textarea "**********"
click at [729, 655] on button "Save Appointment" at bounding box center [689, 654] width 108 height 23
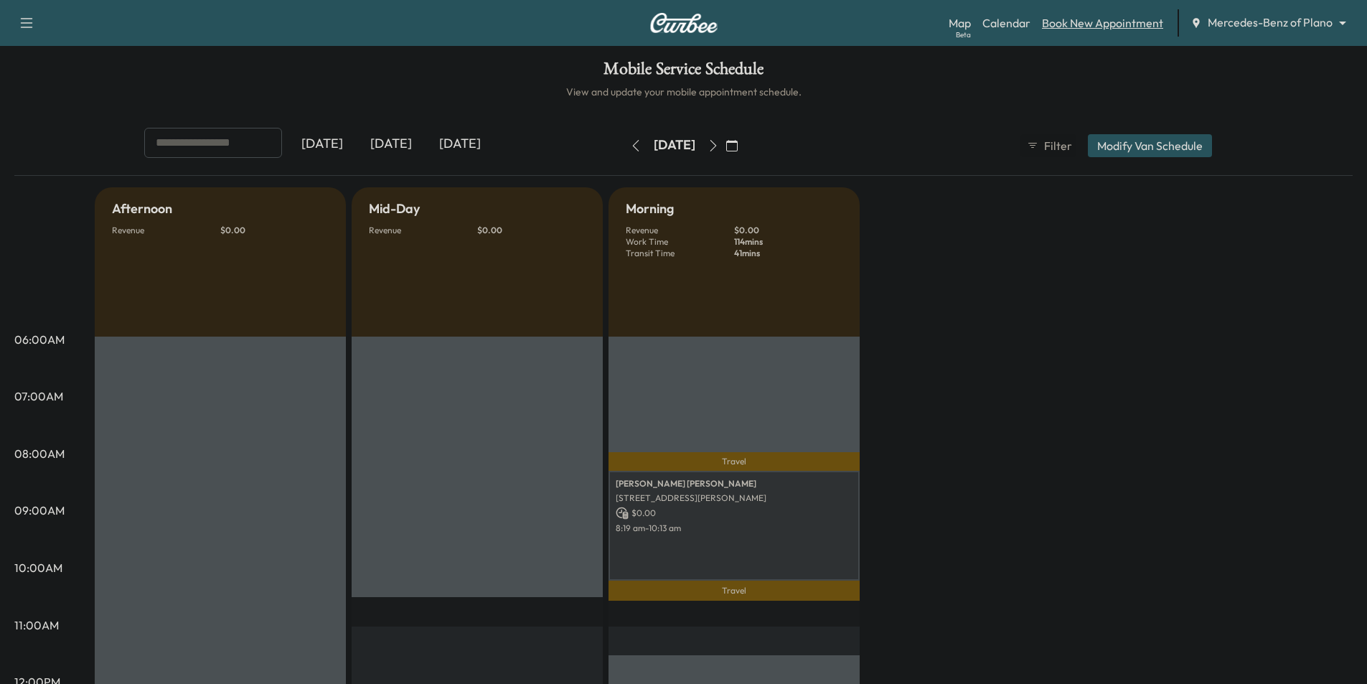
click at [1100, 24] on link "Book New Appointment" at bounding box center [1102, 22] width 121 height 17
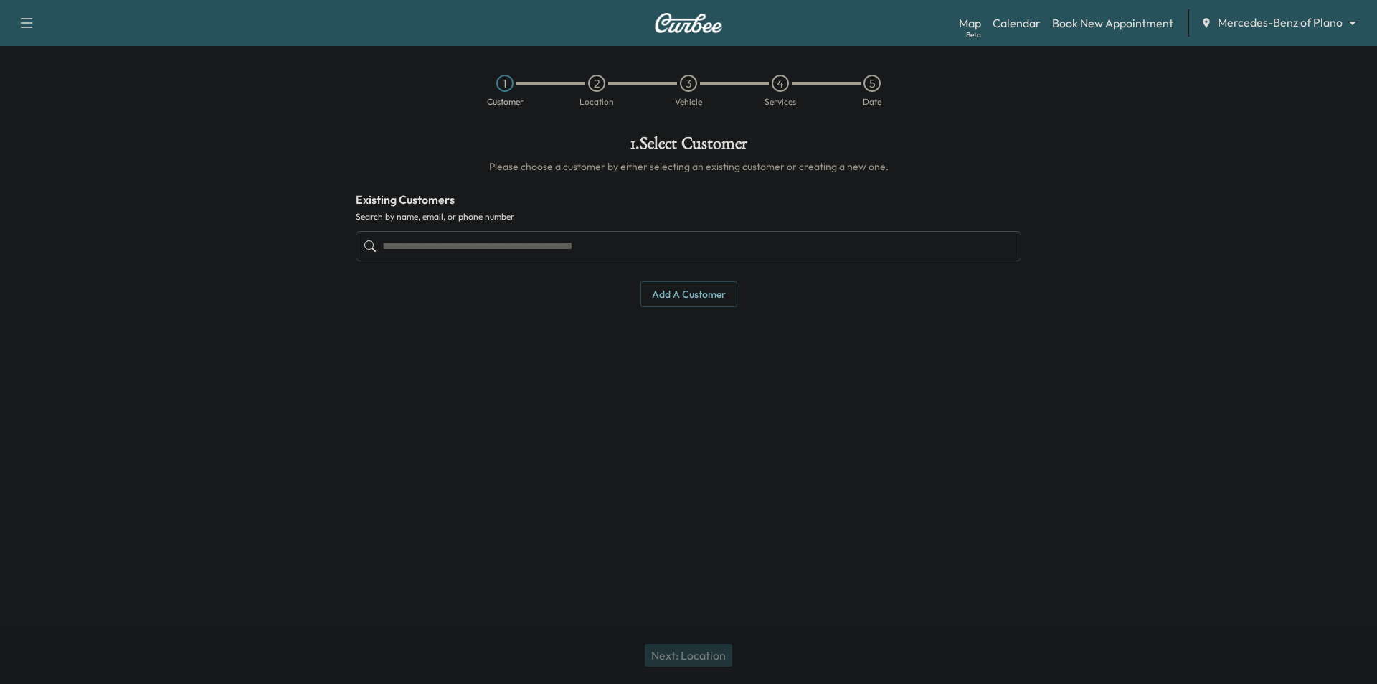
click at [656, 240] on input "text" at bounding box center [689, 246] width 666 height 30
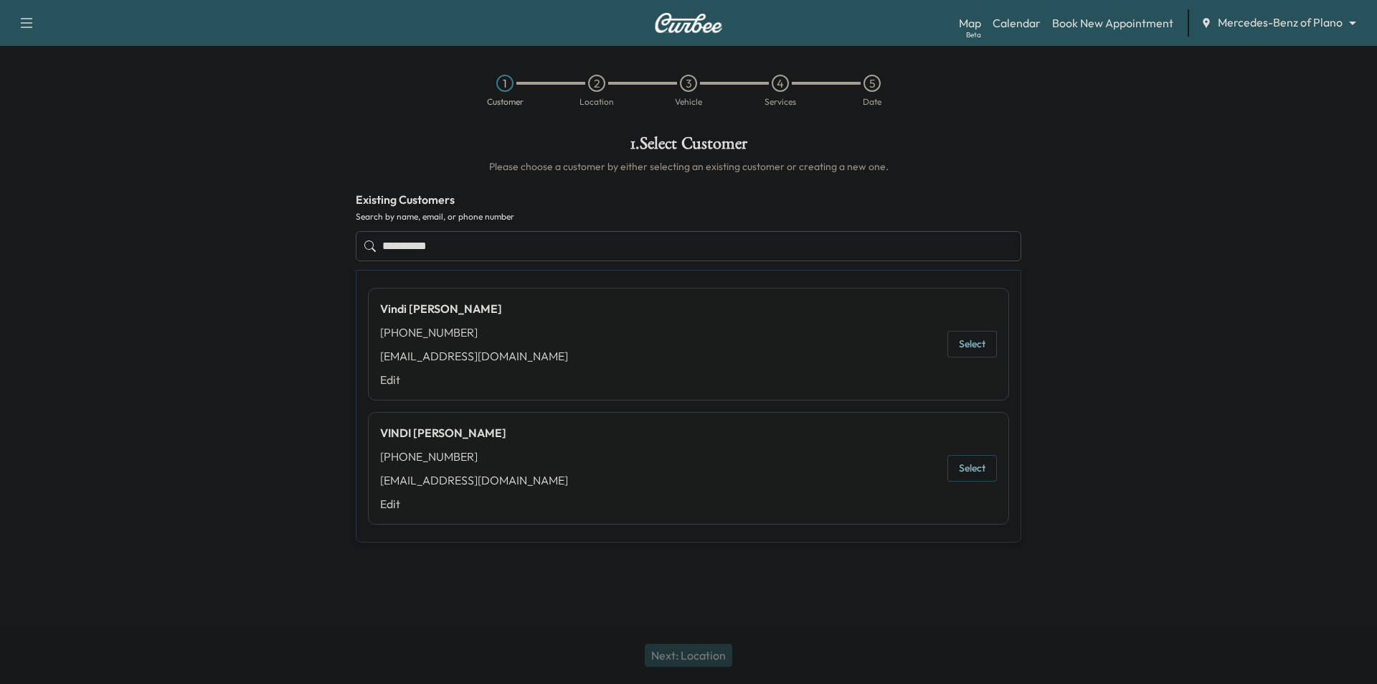
click at [980, 343] on button "Select" at bounding box center [972, 344] width 49 height 27
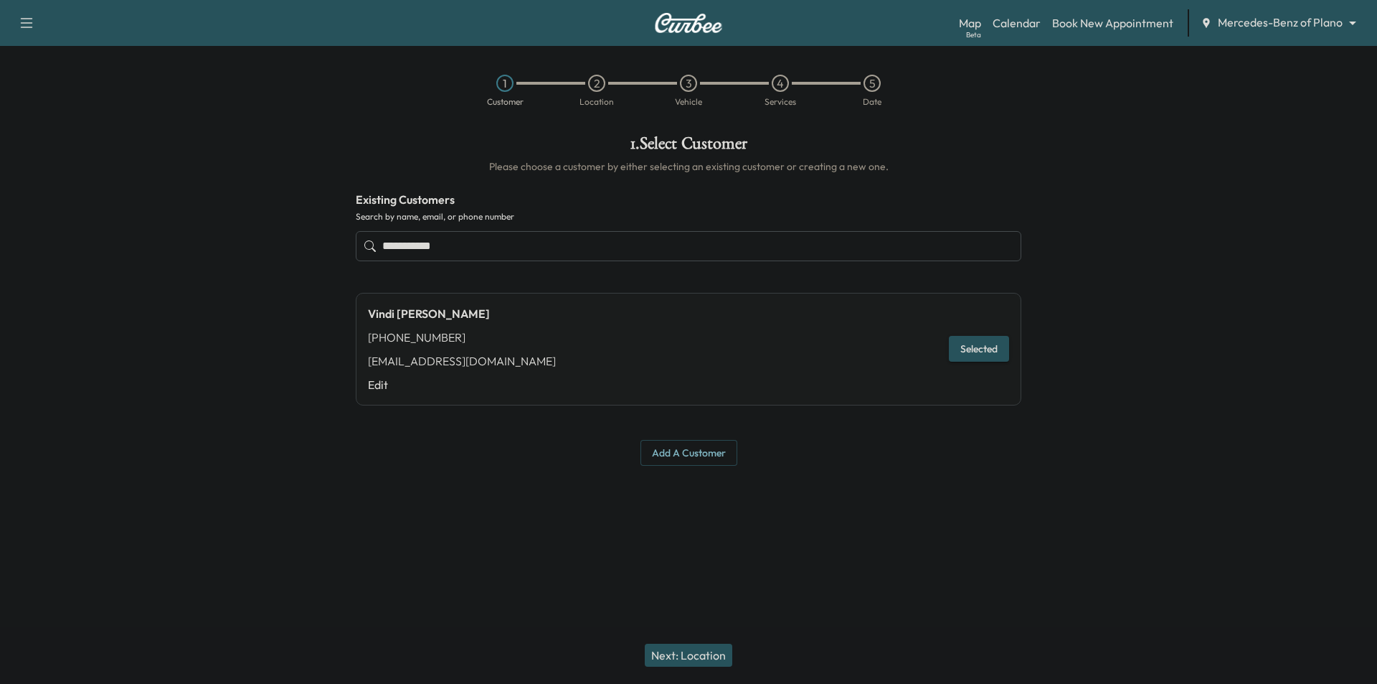
type input "**********"
click at [727, 655] on button "Next: Location" at bounding box center [689, 654] width 88 height 23
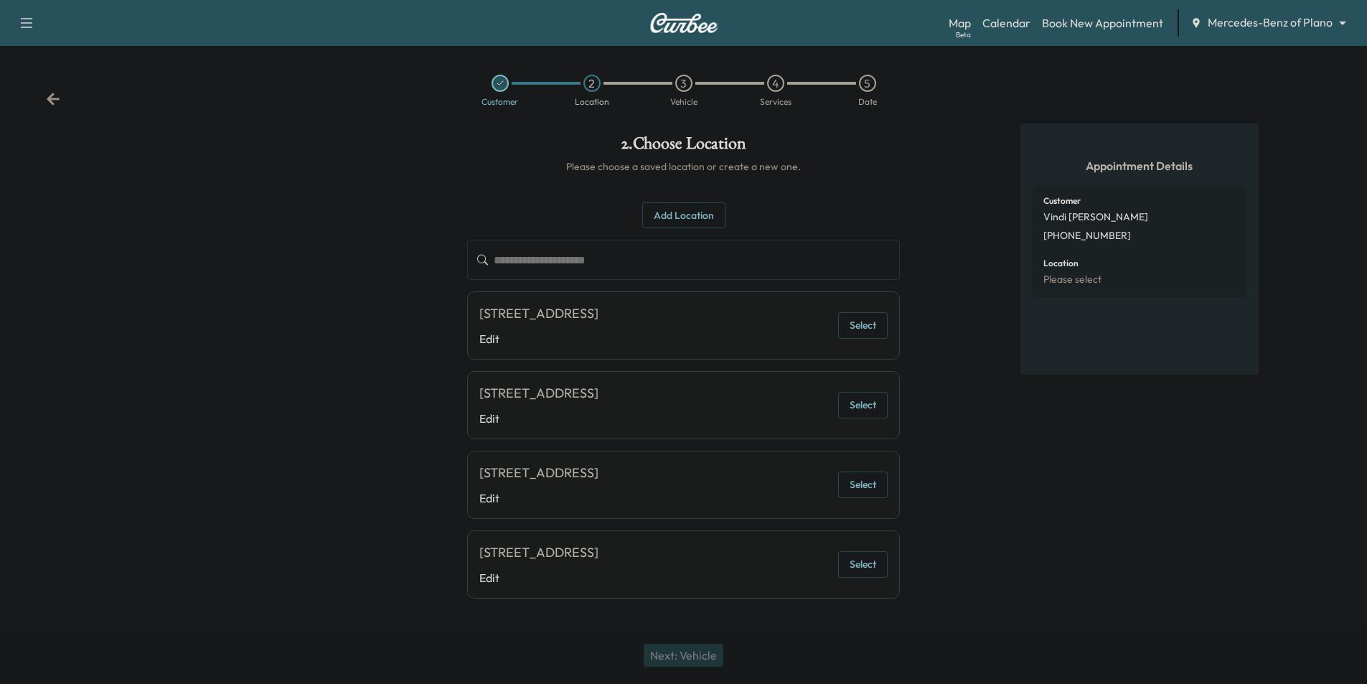
click at [855, 326] on button "Select" at bounding box center [862, 325] width 49 height 27
click at [696, 655] on button "Next: Vehicle" at bounding box center [683, 654] width 80 height 23
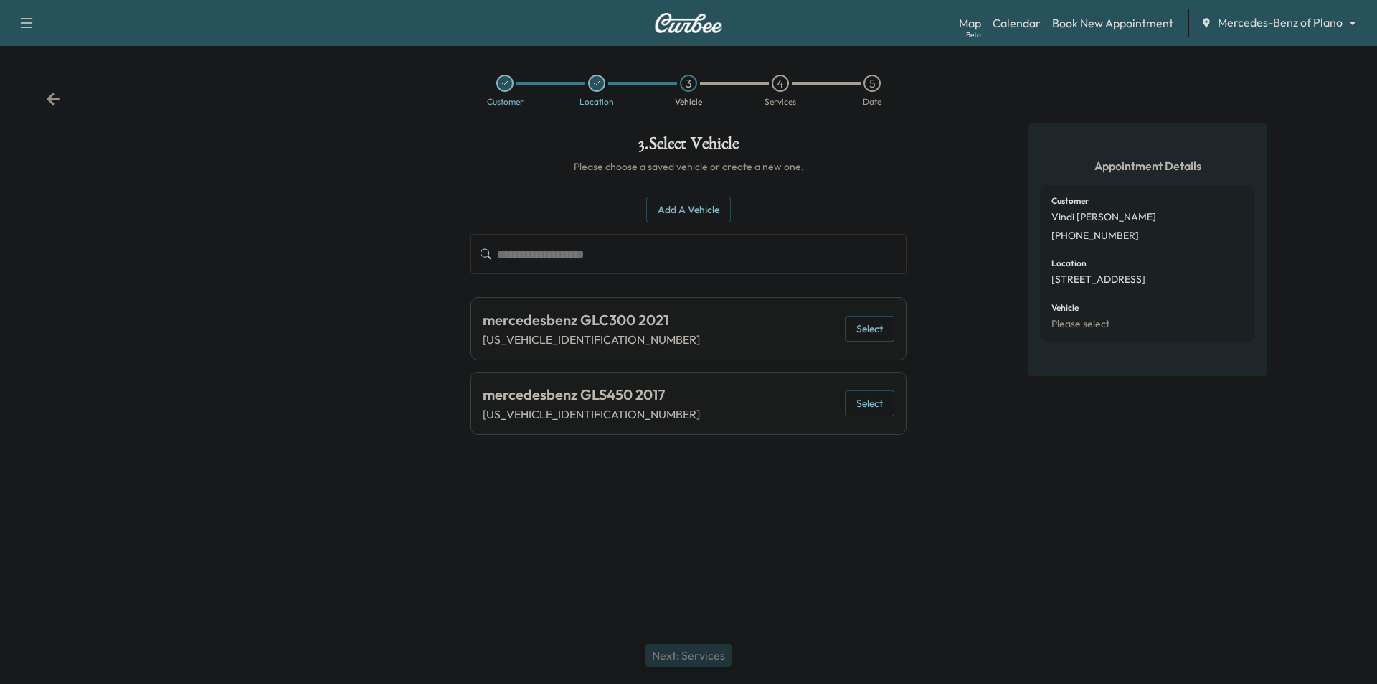
click at [871, 398] on button "Select" at bounding box center [869, 403] width 49 height 27
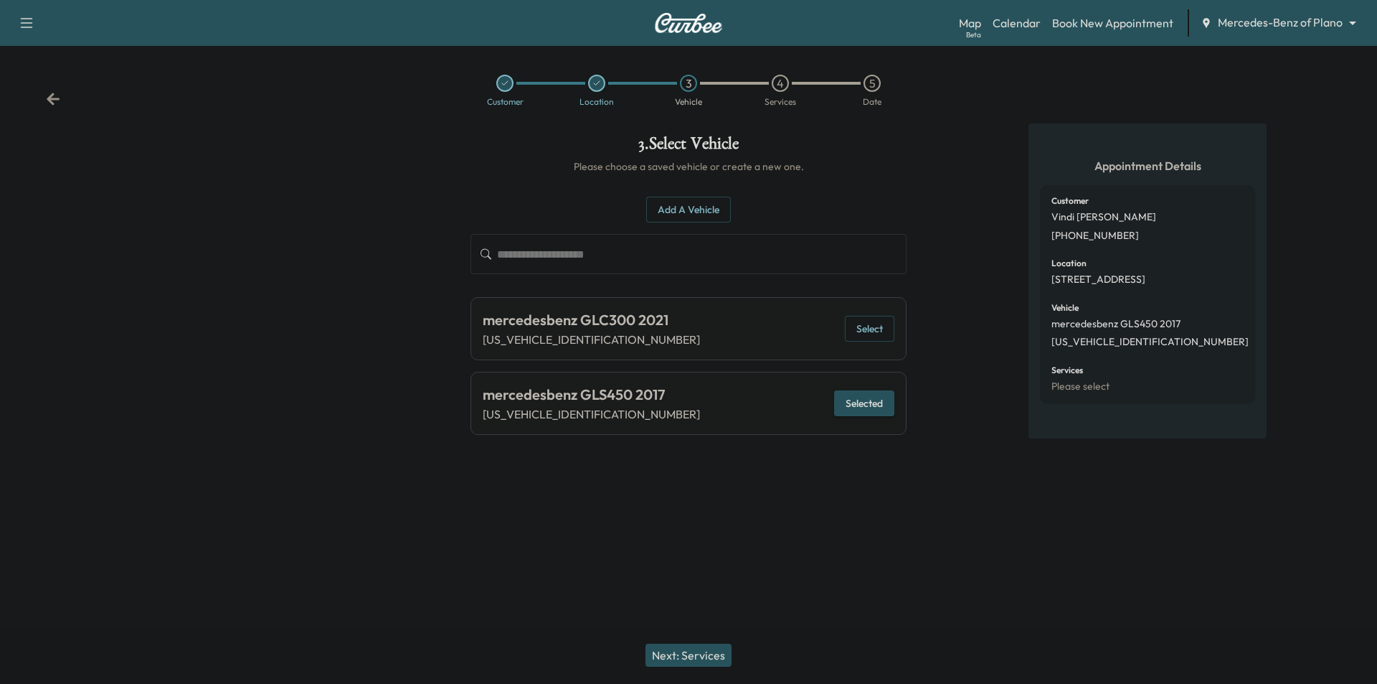
click at [704, 651] on button "Next: Services" at bounding box center [689, 654] width 86 height 23
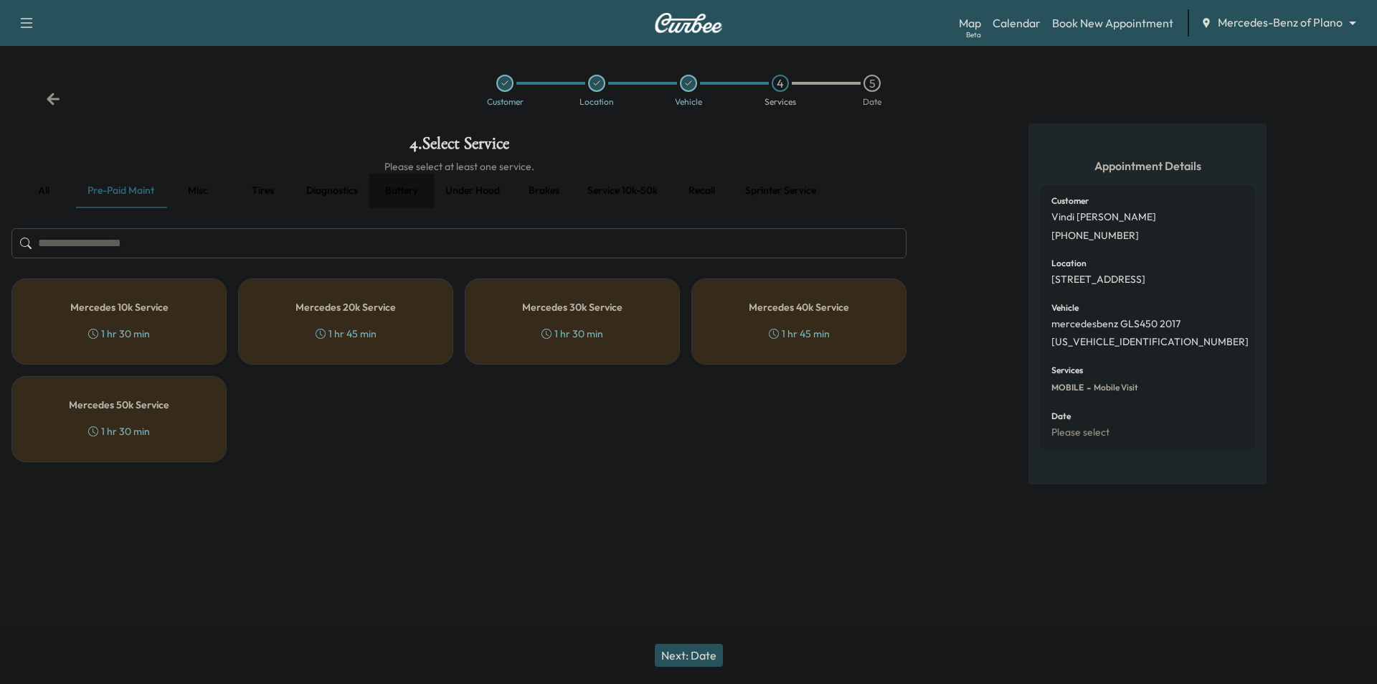
click at [398, 191] on button "Battery" at bounding box center [401, 191] width 65 height 34
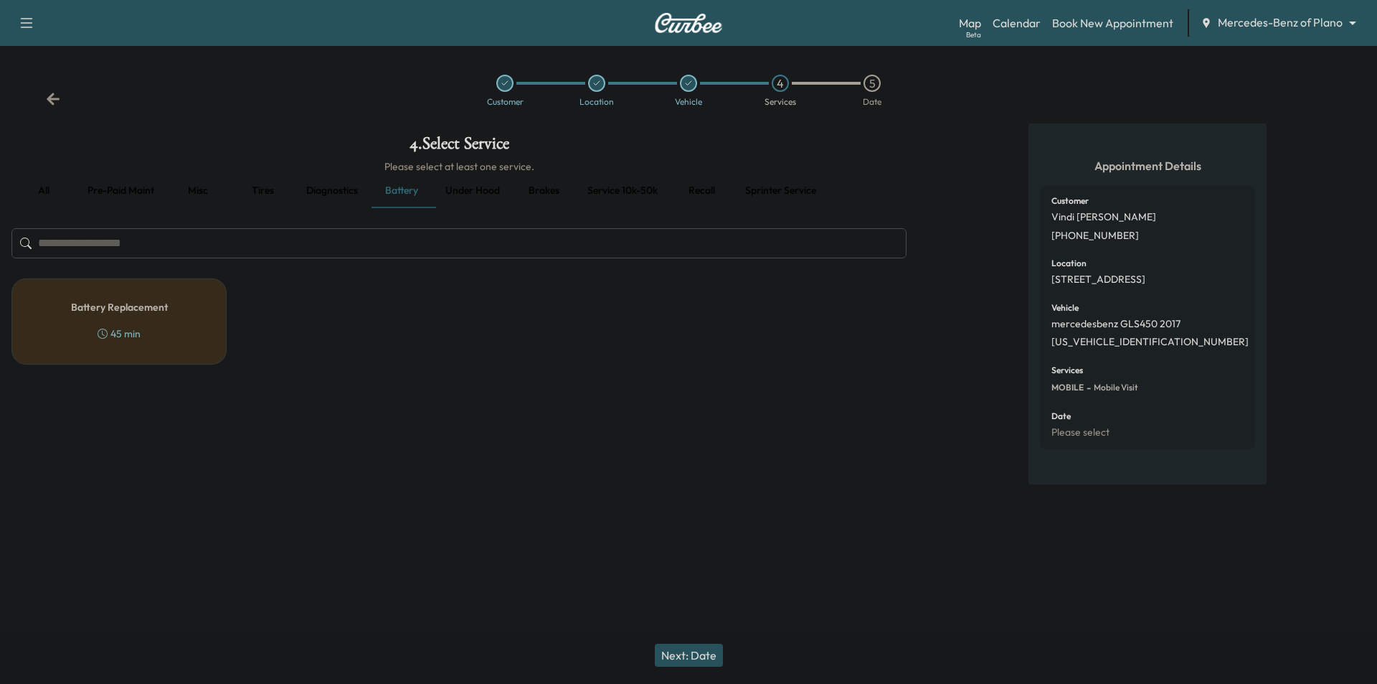
click at [168, 319] on div "Battery Replacement 45 min" at bounding box center [118, 321] width 215 height 86
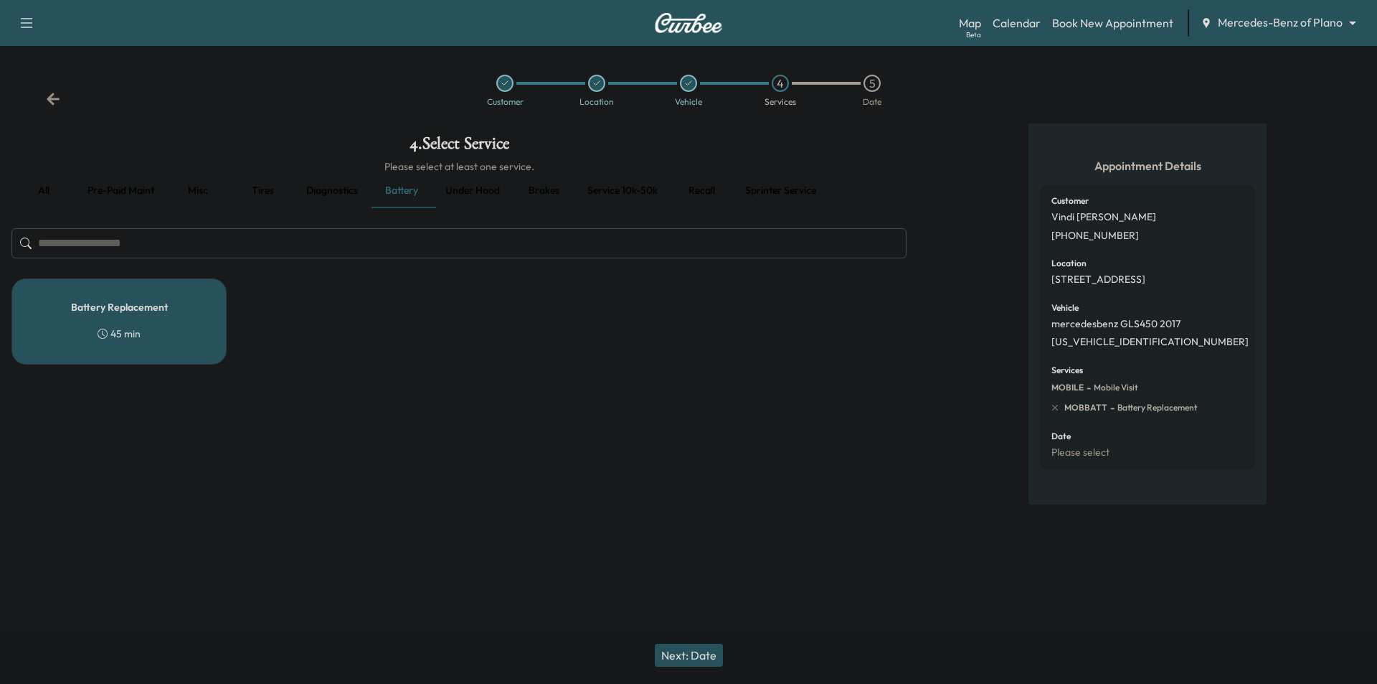
click at [703, 659] on button "Next: Date" at bounding box center [689, 654] width 68 height 23
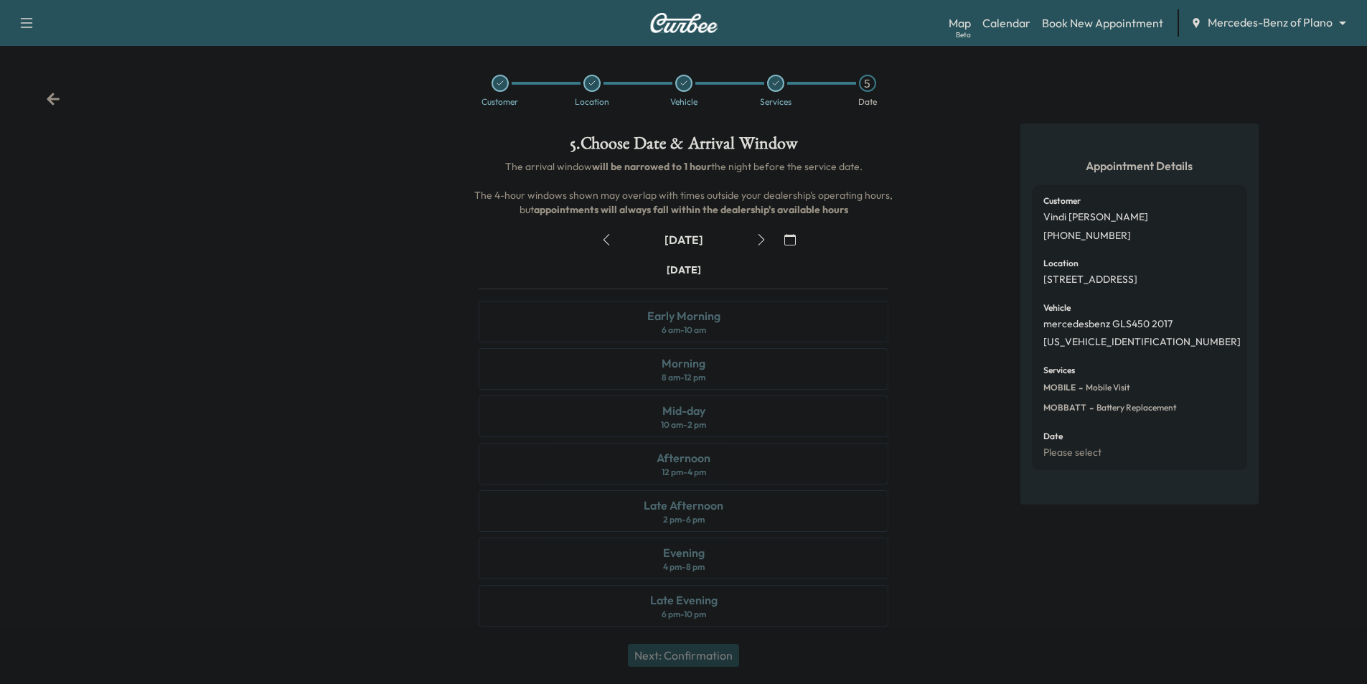
click at [607, 240] on icon "button" at bounding box center [605, 239] width 11 height 11
click at [763, 240] on icon "button" at bounding box center [760, 239] width 11 height 11
